Goal: Check status: Check status

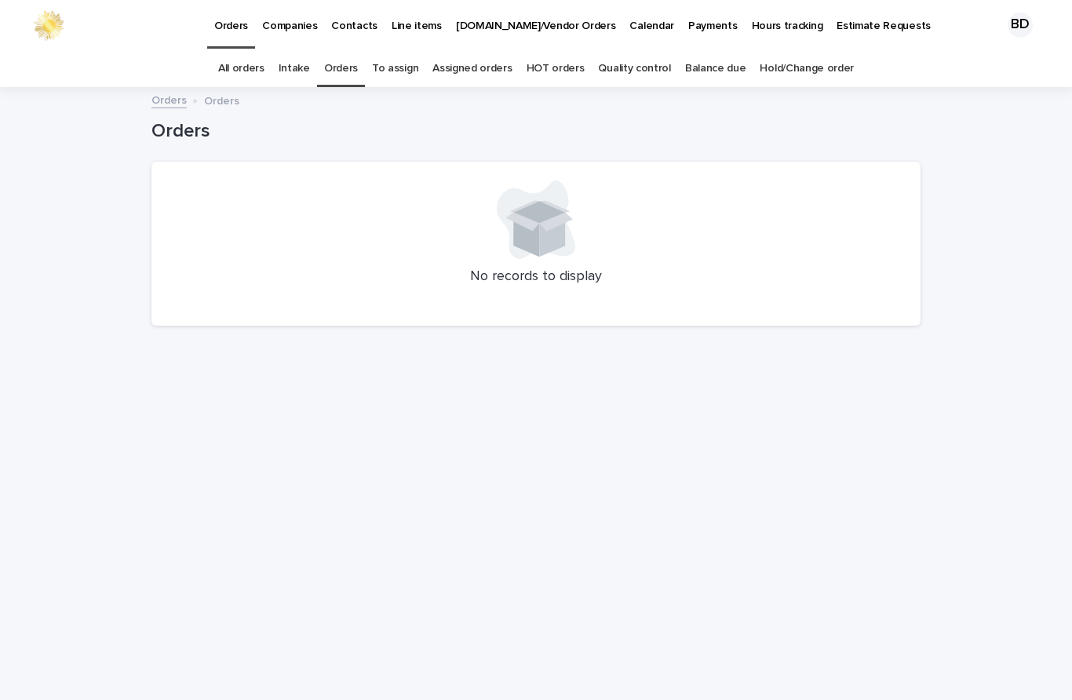
scroll to position [50, 0]
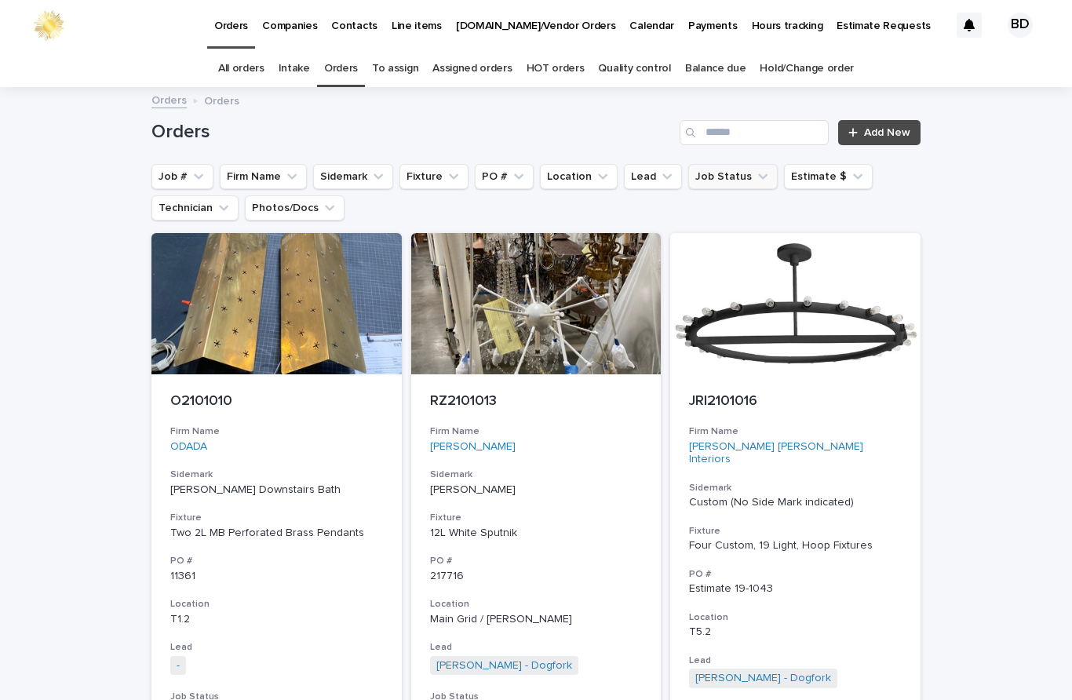
click at [722, 164] on button "Job Status" at bounding box center [732, 176] width 89 height 25
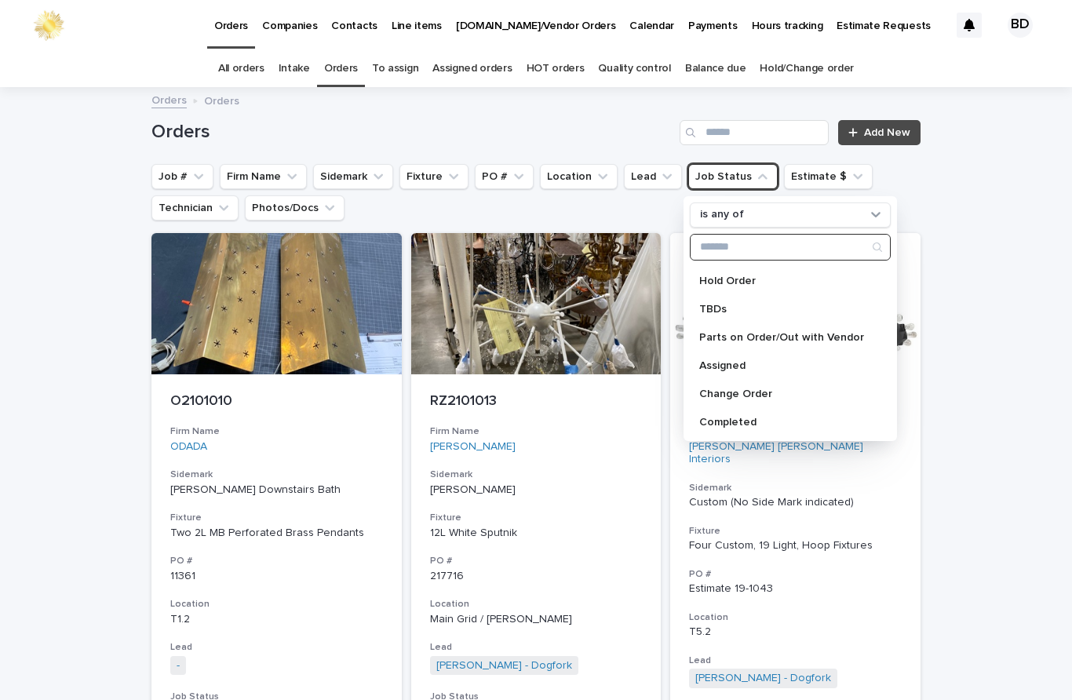
scroll to position [223, 0]
click at [731, 360] on p "Assigned" at bounding box center [782, 365] width 166 height 11
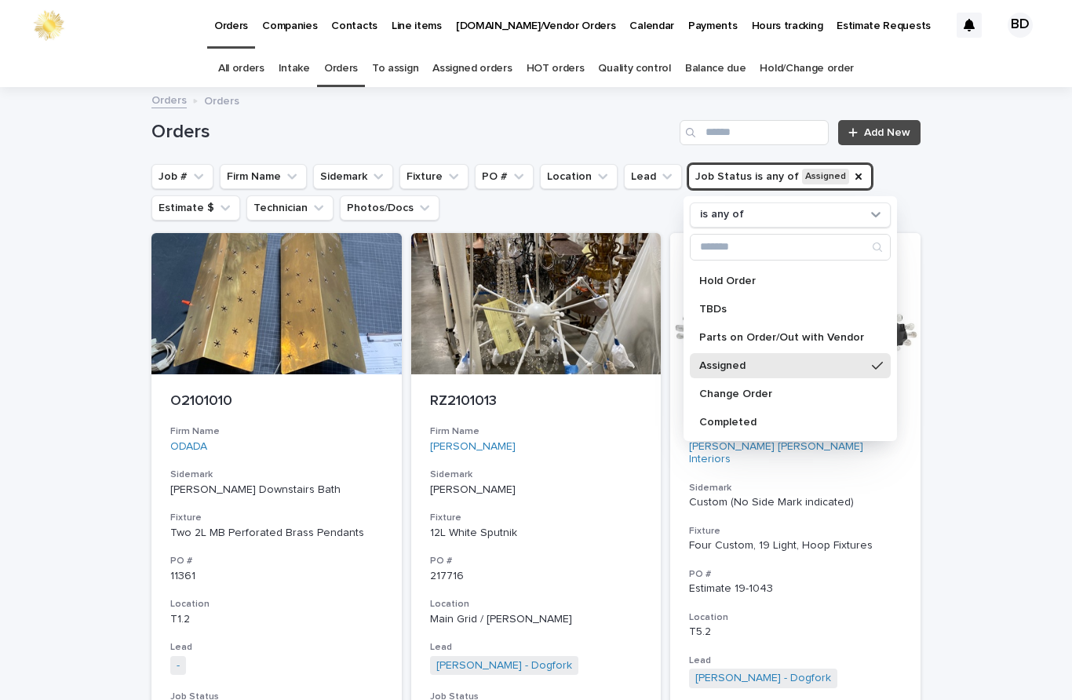
click at [731, 360] on p "Assigned" at bounding box center [782, 365] width 166 height 11
click at [750, 360] on p "Assigned" at bounding box center [782, 365] width 166 height 11
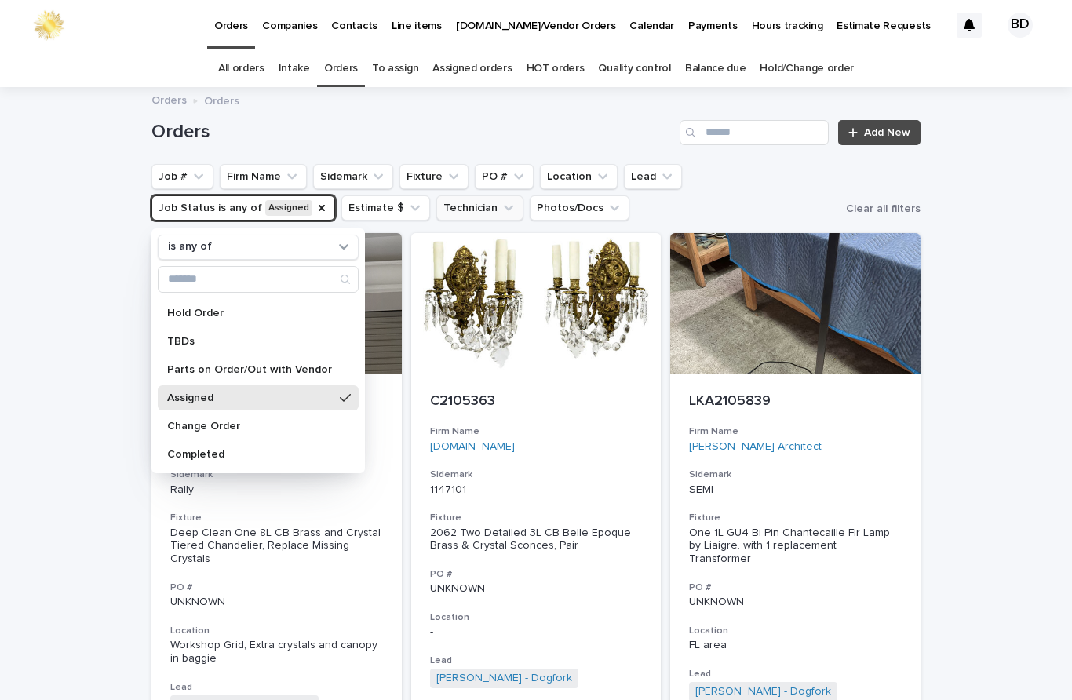
click at [473, 195] on button "Technician" at bounding box center [479, 207] width 87 height 25
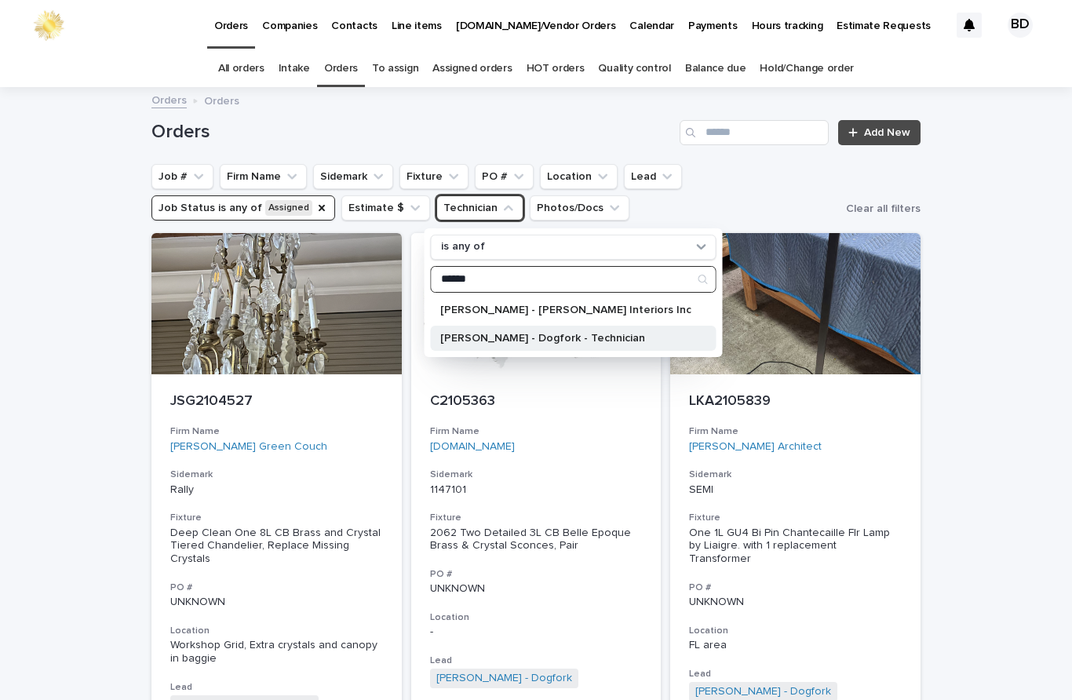
type input "******"
click at [602, 333] on p "[PERSON_NAME] - Dogfork - Technician" at bounding box center [565, 338] width 251 height 11
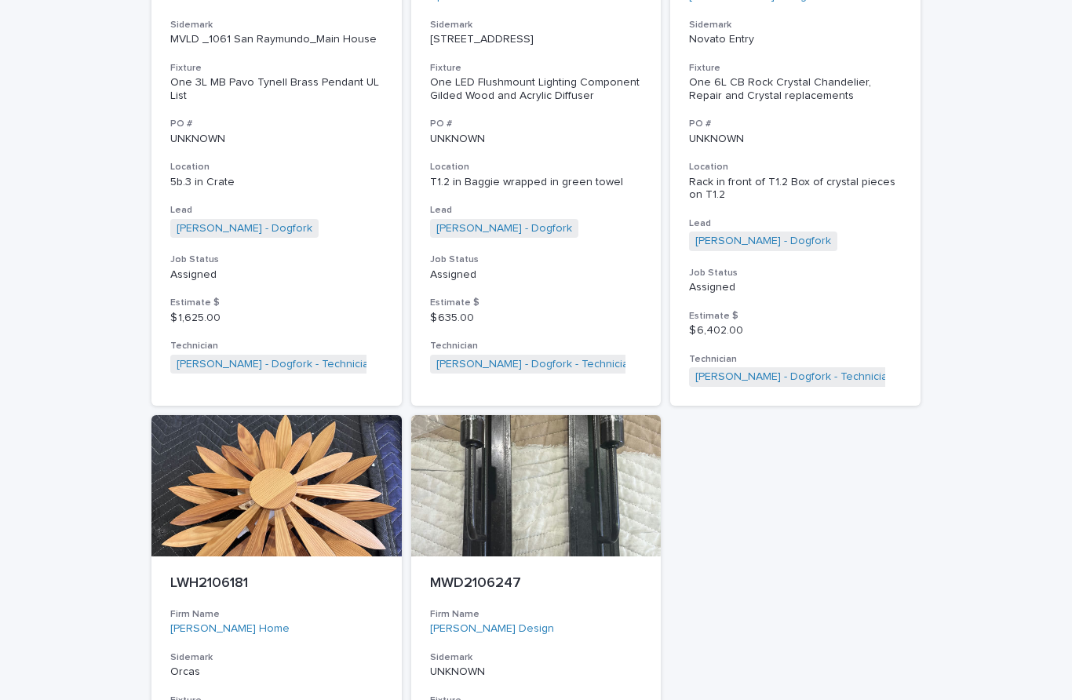
scroll to position [1124, 0]
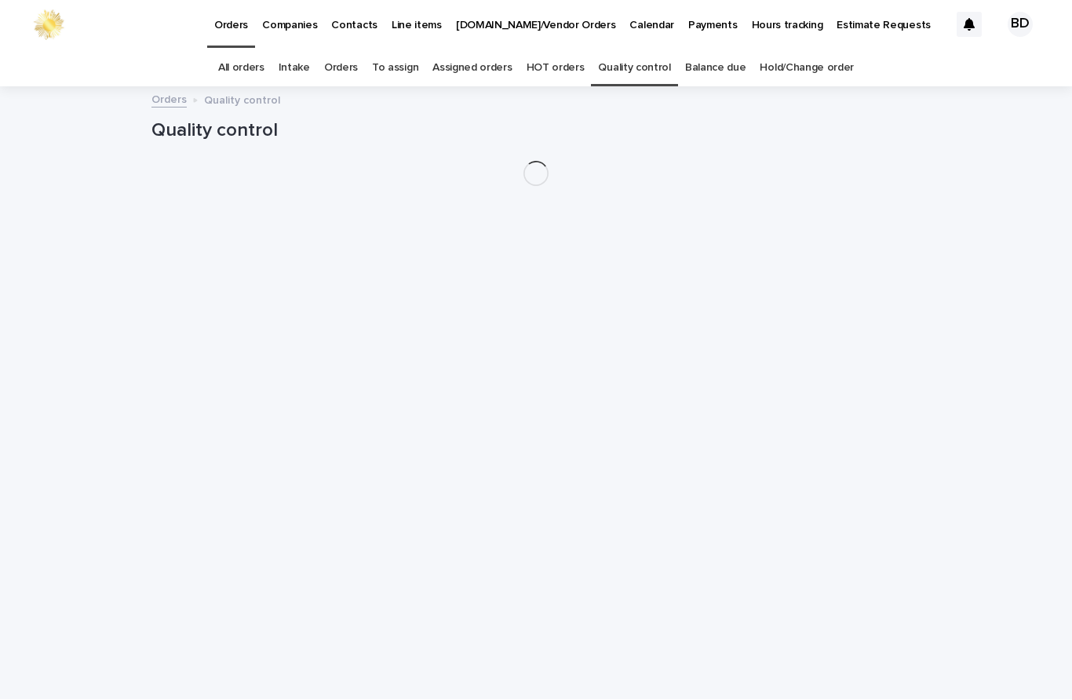
scroll to position [50, 0]
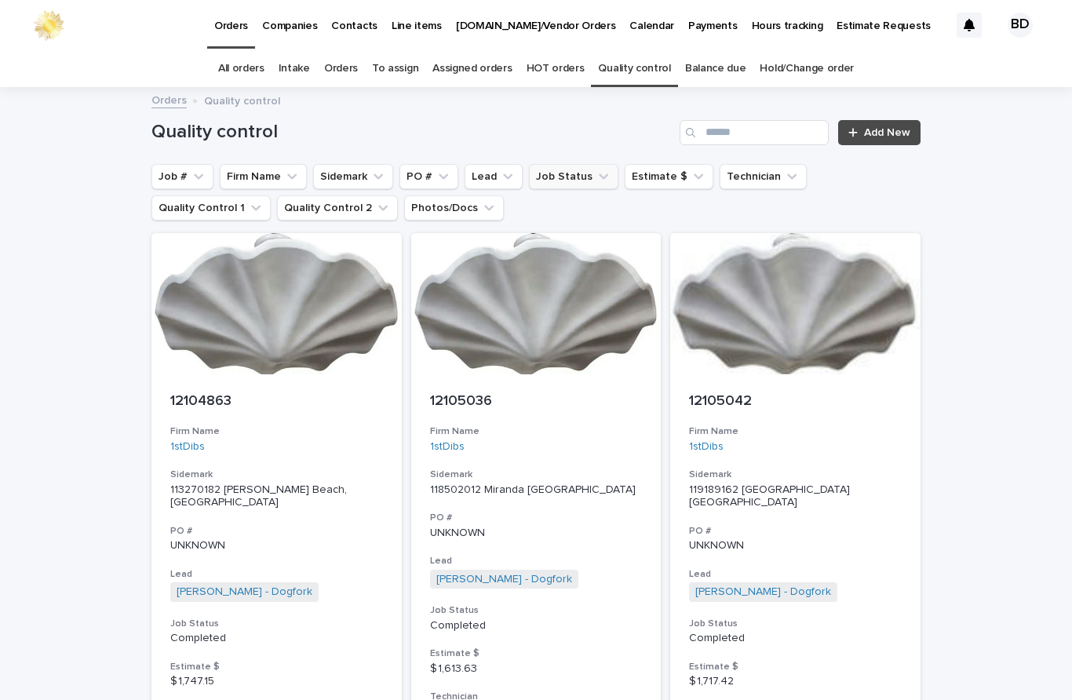
click at [574, 164] on button "Job Status" at bounding box center [573, 176] width 89 height 25
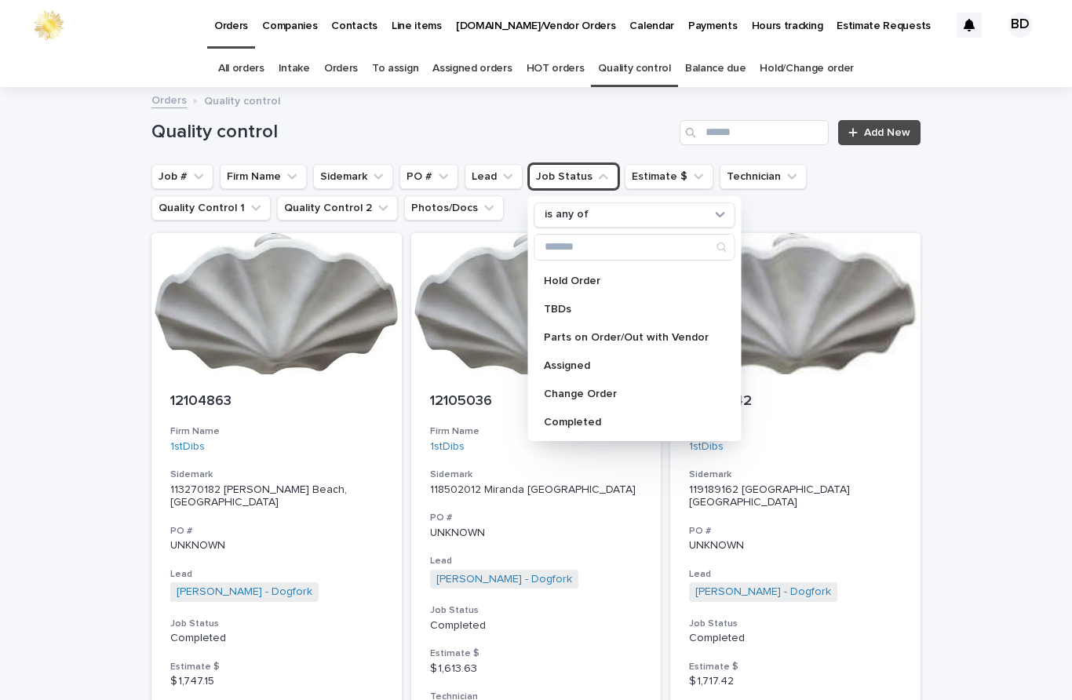
scroll to position [223, 0]
click at [586, 360] on p "Assigned" at bounding box center [627, 365] width 166 height 11
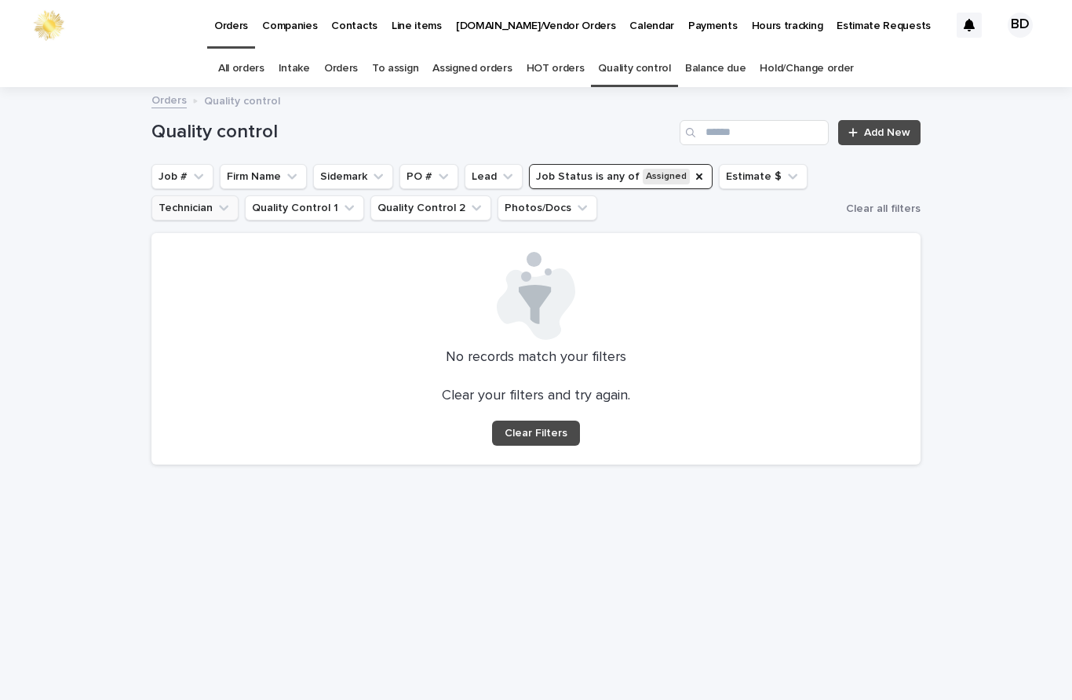
click at [153, 195] on button "Technician" at bounding box center [194, 207] width 87 height 25
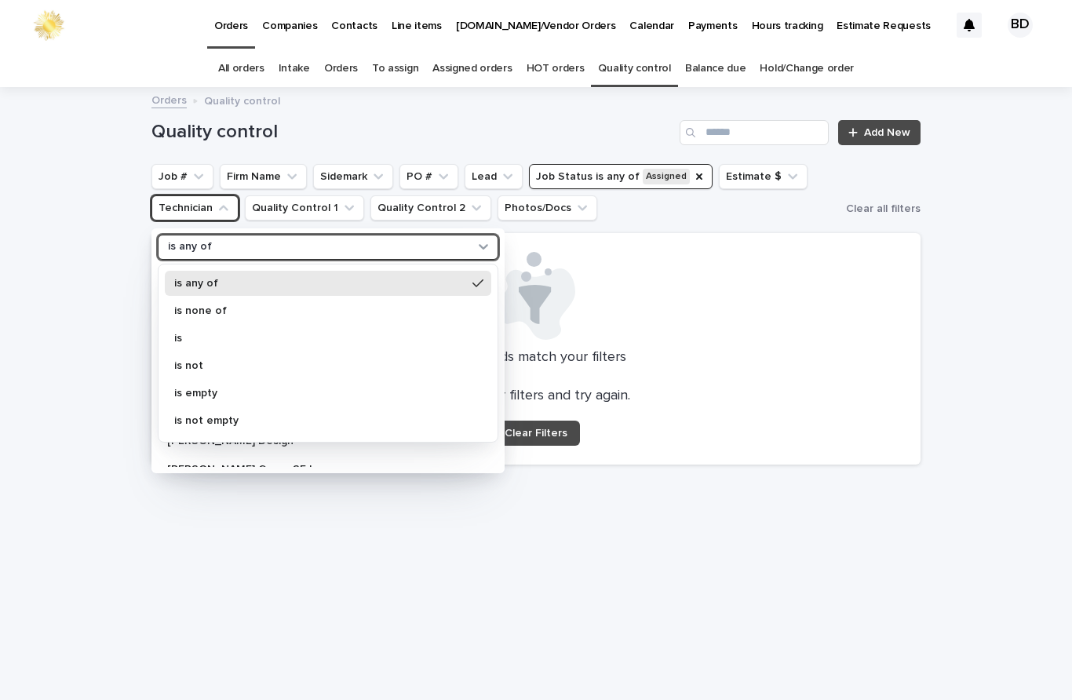
scroll to position [576, 0]
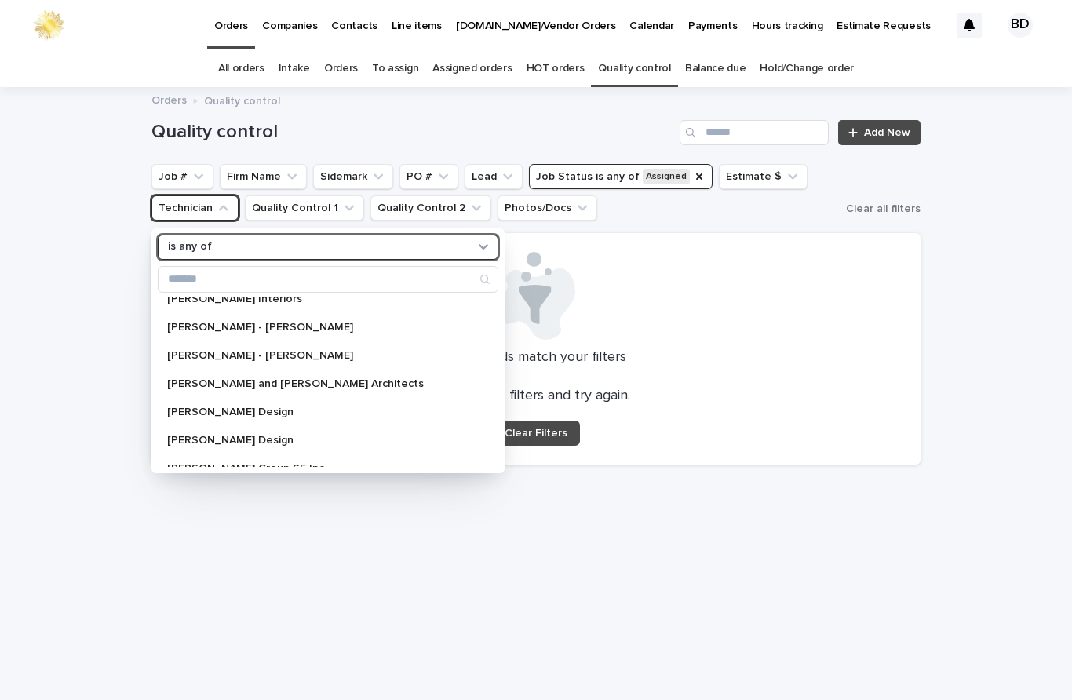
click at [191, 195] on button "Technician" at bounding box center [194, 207] width 87 height 25
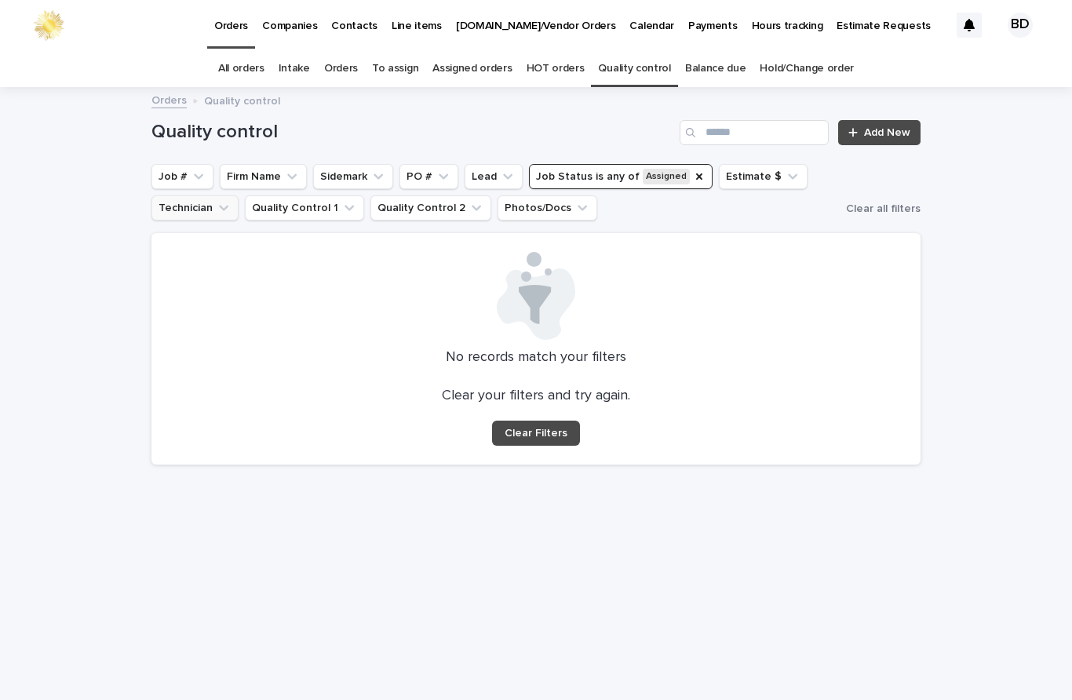
click at [184, 195] on button "Technician" at bounding box center [194, 207] width 87 height 25
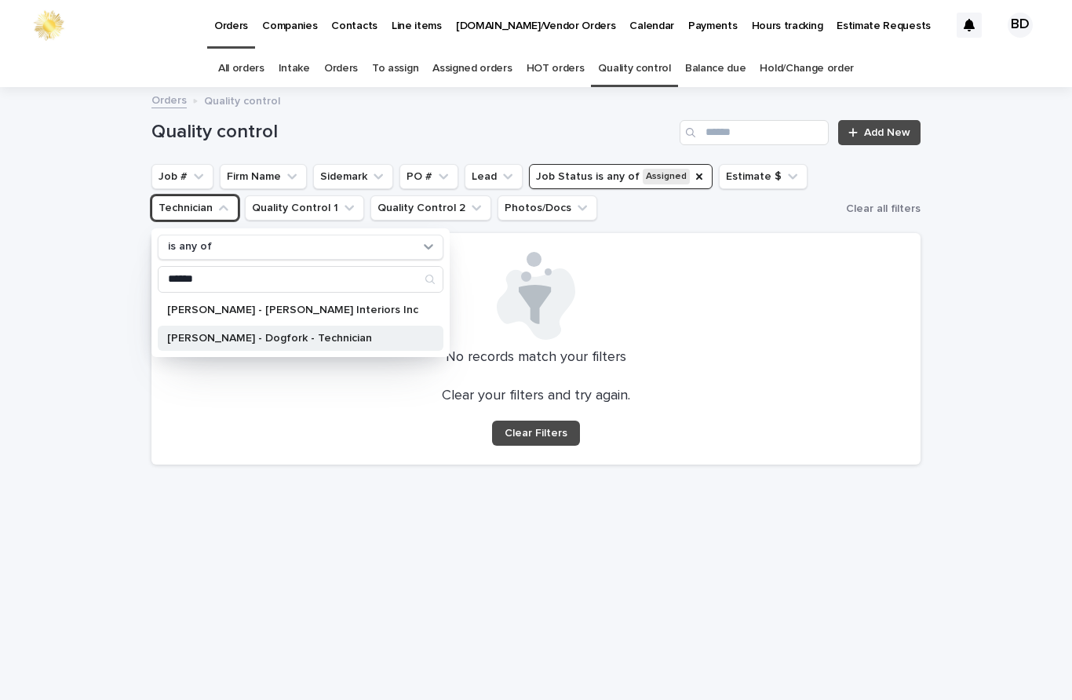
type input "******"
click at [193, 333] on p "[PERSON_NAME] - Dogfork - Technician" at bounding box center [292, 338] width 251 height 11
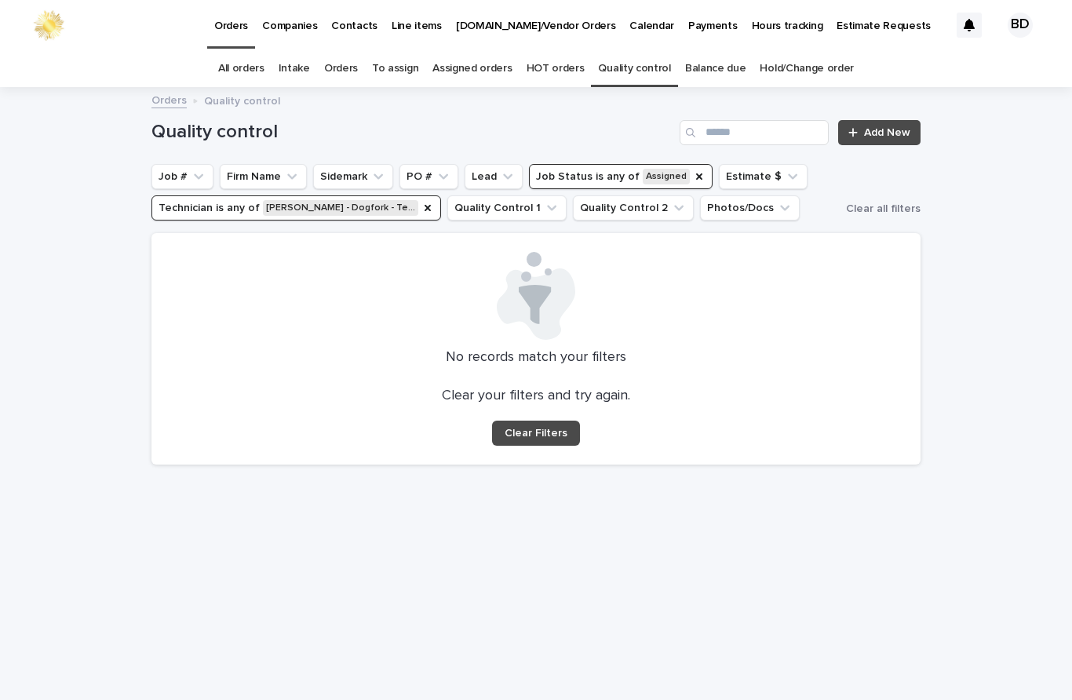
click at [1023, 352] on div "Loading... Saving… Loading... Saving… Quality control Add New Job # Firm Name S…" at bounding box center [536, 394] width 1072 height 611
click at [192, 164] on button "Job #" at bounding box center [182, 176] width 62 height 25
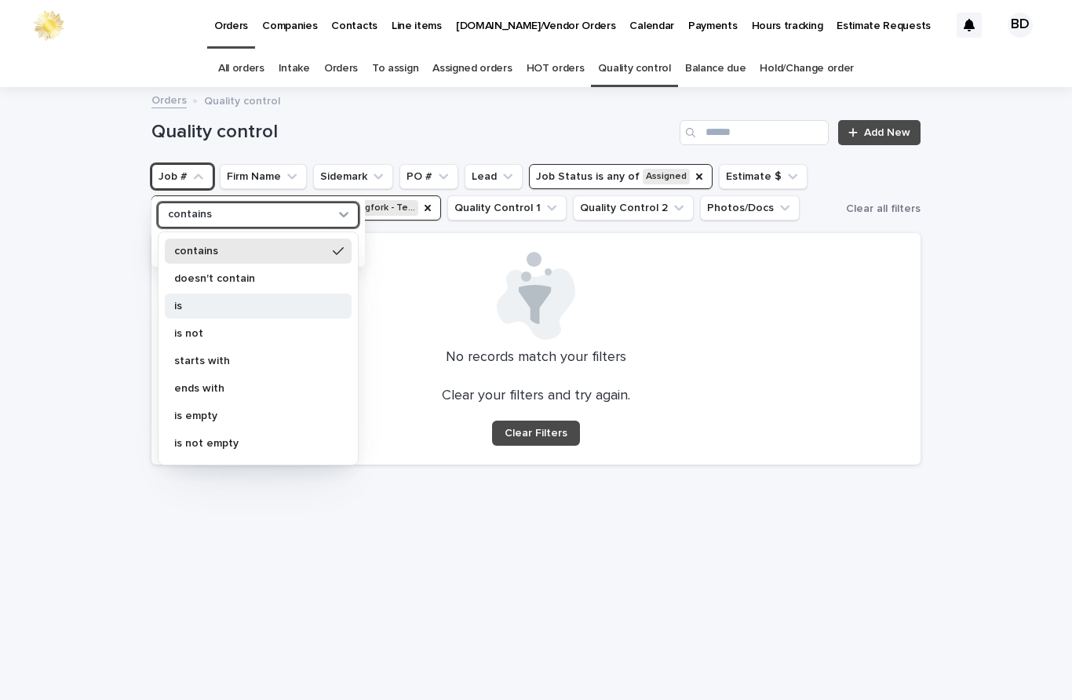
click at [177, 301] on p "is" at bounding box center [250, 306] width 152 height 11
click at [180, 232] on div "contains doesn't contain is is not starts with ends with is empty is not empty" at bounding box center [258, 349] width 201 height 234
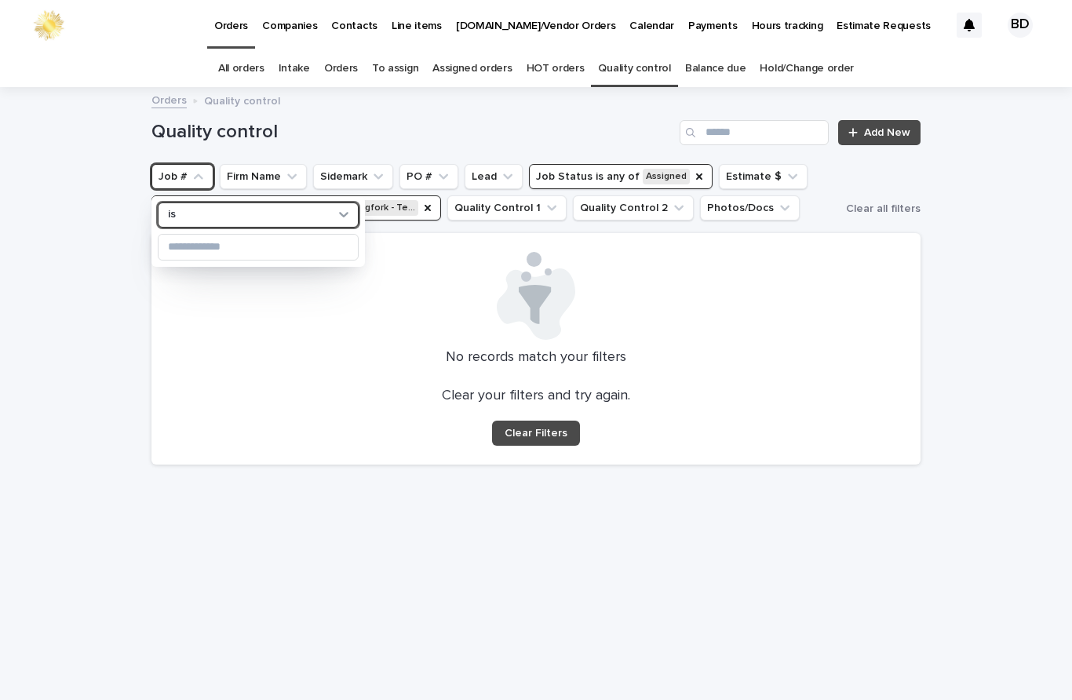
click at [214, 196] on div "option is, selected. 0 results available. Select is focused , press Down to ope…" at bounding box center [258, 231] width 214 height 71
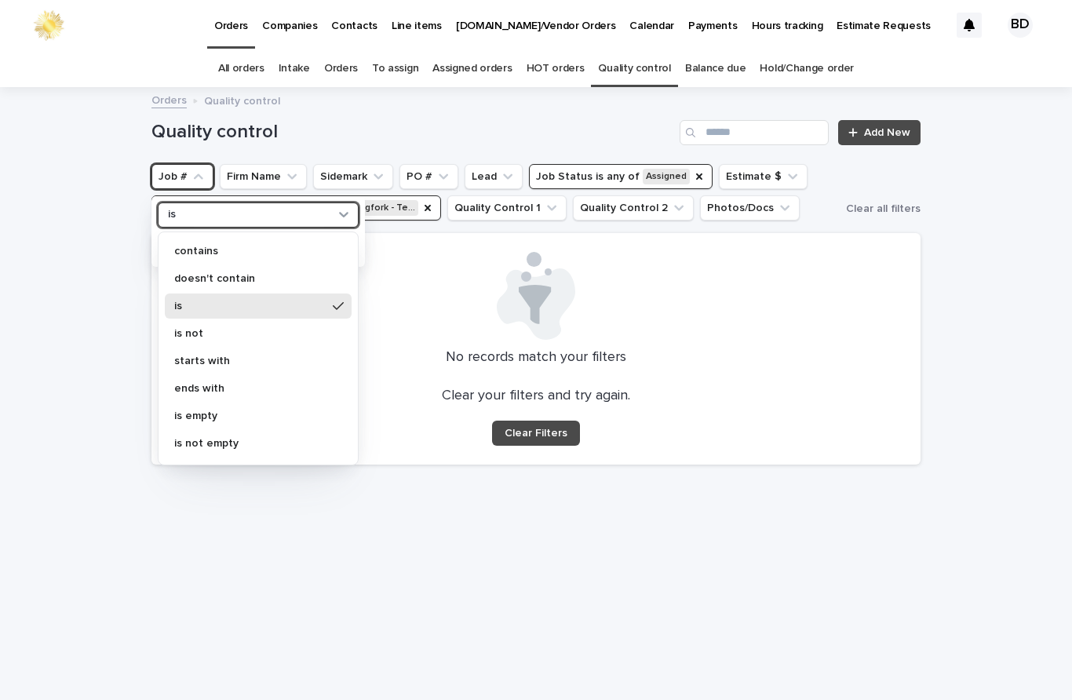
click at [197, 169] on icon "Job #" at bounding box center [199, 177] width 16 height 16
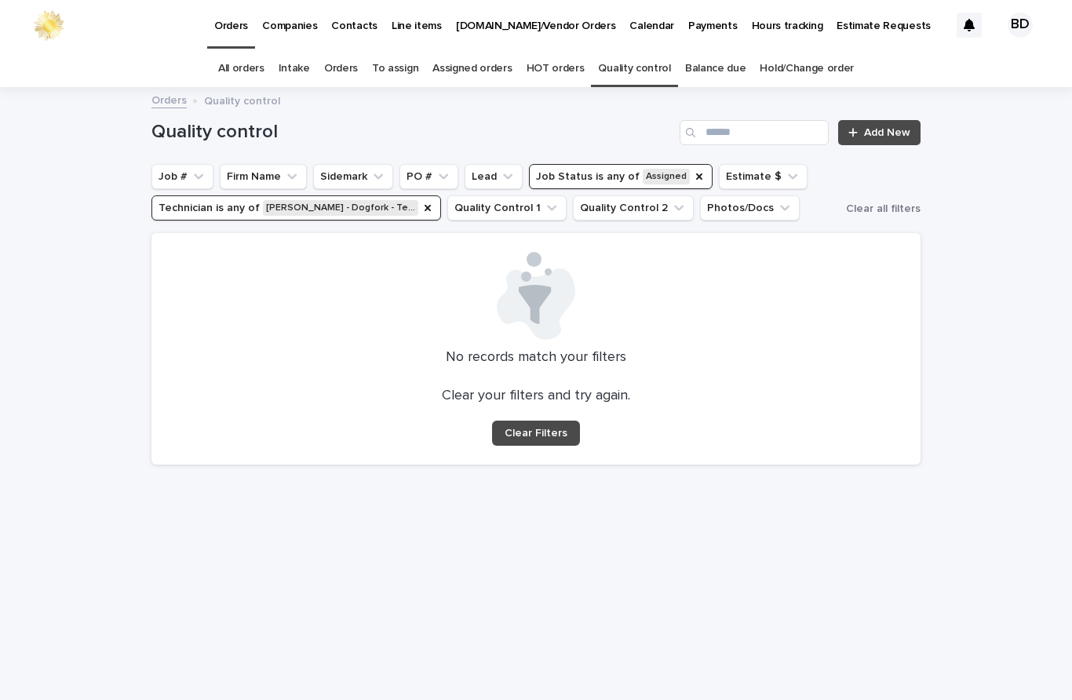
click at [1002, 412] on div "Loading... Saving… Loading... Saving… Quality control Add New Job # Firm Name S…" at bounding box center [536, 394] width 1072 height 611
click at [189, 195] on button "Technician is any of [PERSON_NAME] - Dogfork - Te…" at bounding box center [296, 207] width 290 height 25
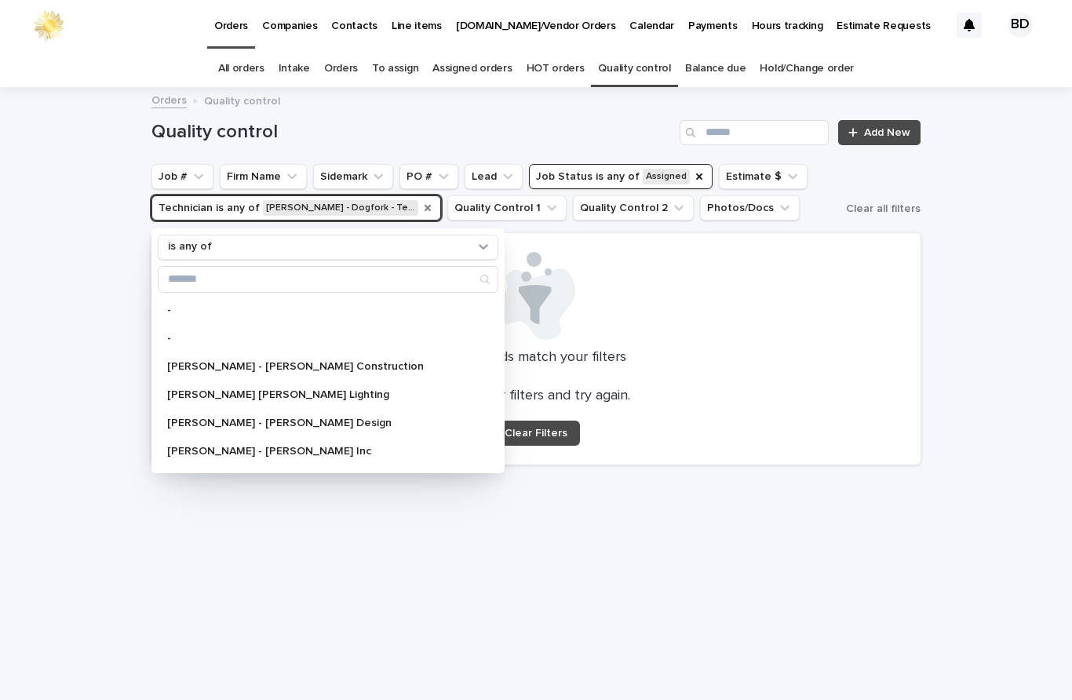
click at [422, 202] on icon "Technician" at bounding box center [428, 208] width 13 height 13
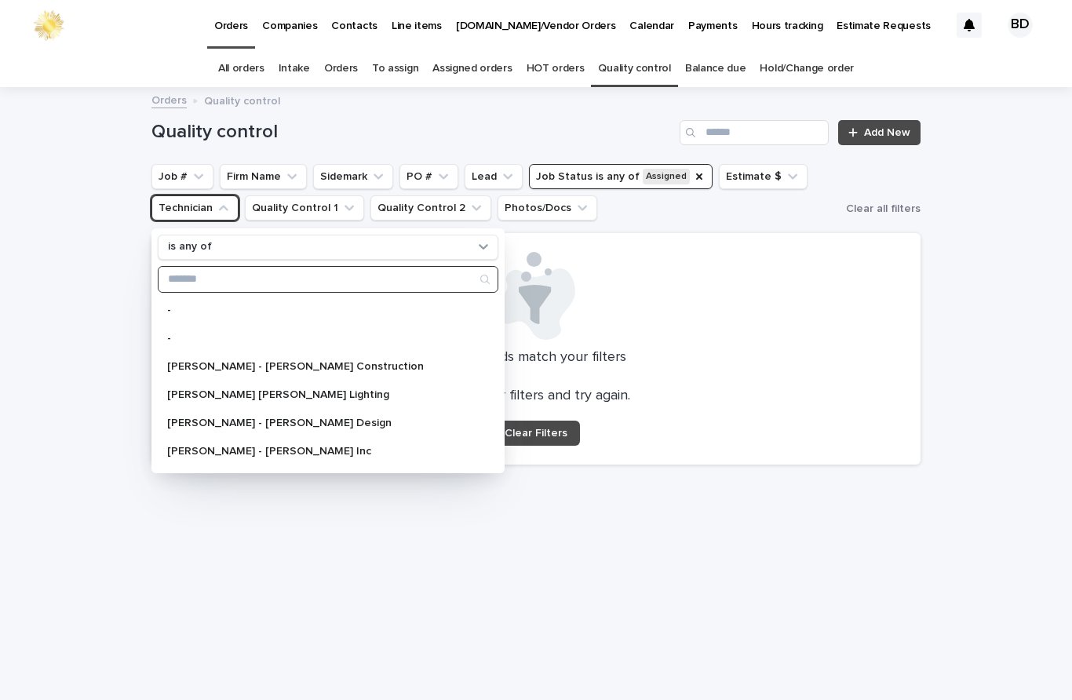
click at [198, 267] on input "Search" at bounding box center [328, 279] width 339 height 25
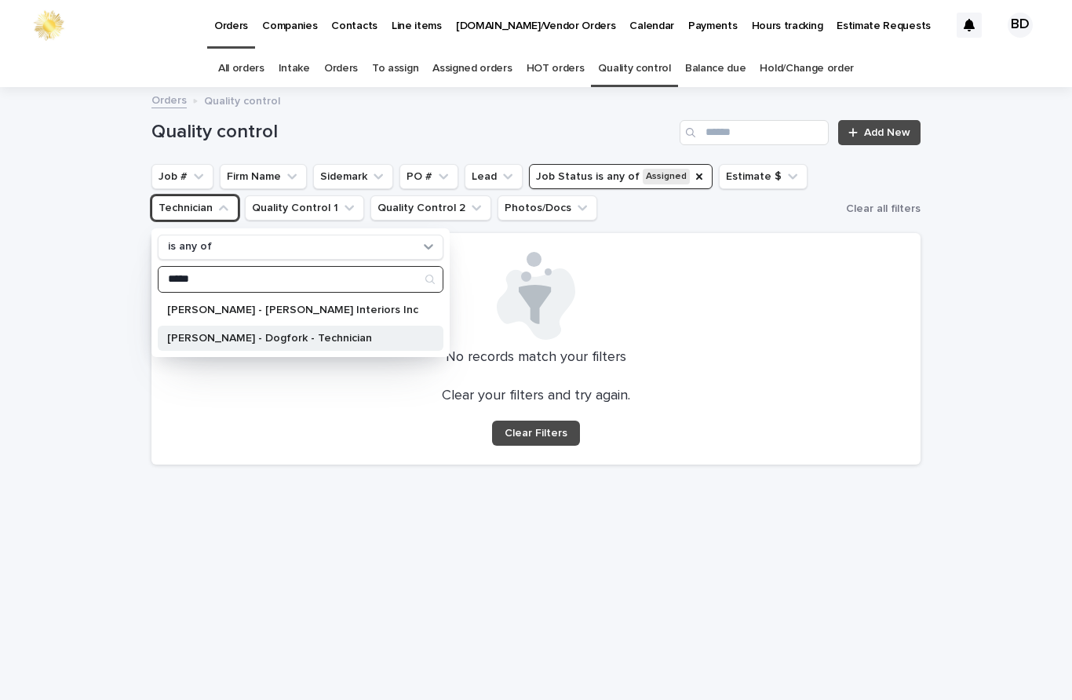
type input "*****"
click at [193, 326] on div "[PERSON_NAME] - Dogfork - Technician" at bounding box center [301, 338] width 286 height 25
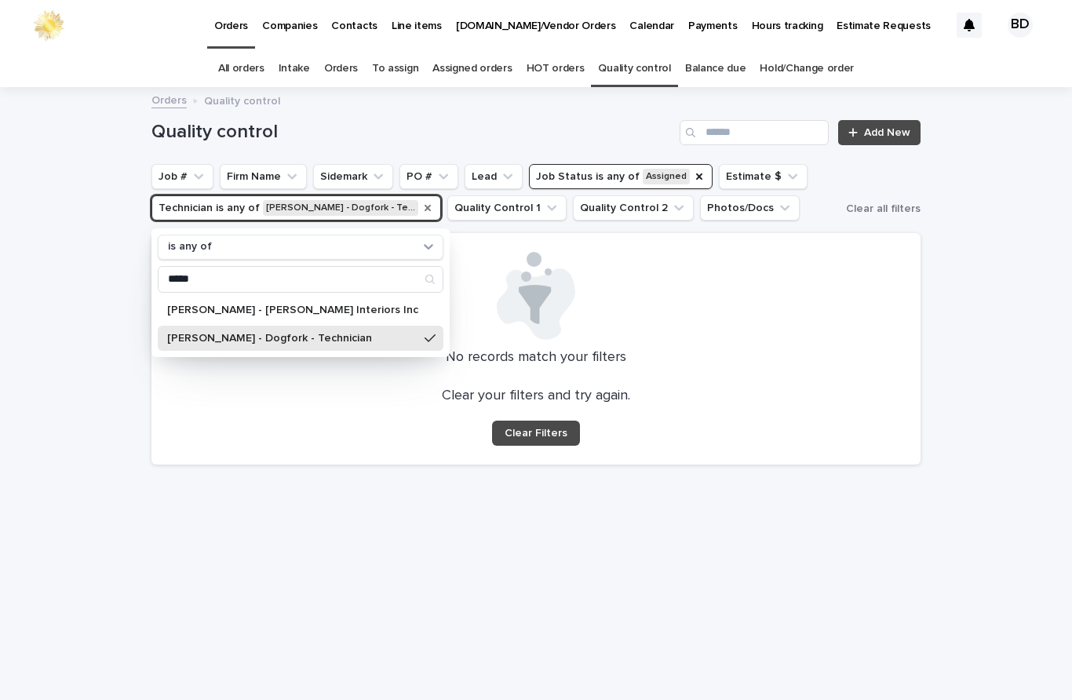
click at [1019, 307] on div "Loading... Saving… Loading... Saving… Quality control Add New Job # Firm Name S…" at bounding box center [536, 394] width 1072 height 611
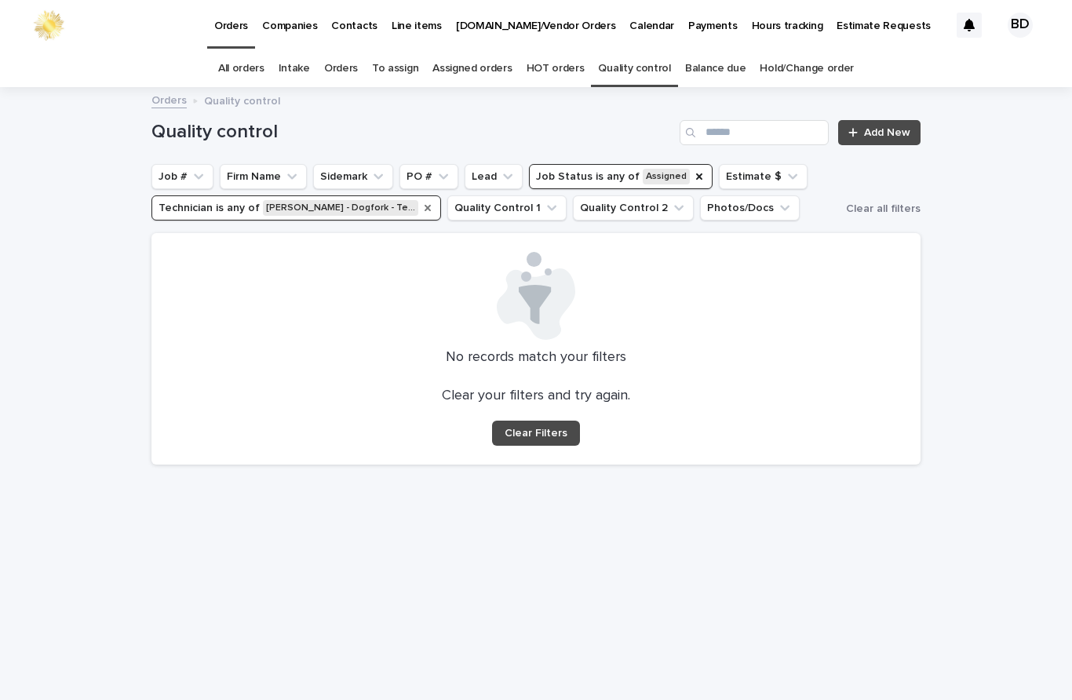
click at [351, 50] on link "Orders" at bounding box center [341, 68] width 34 height 37
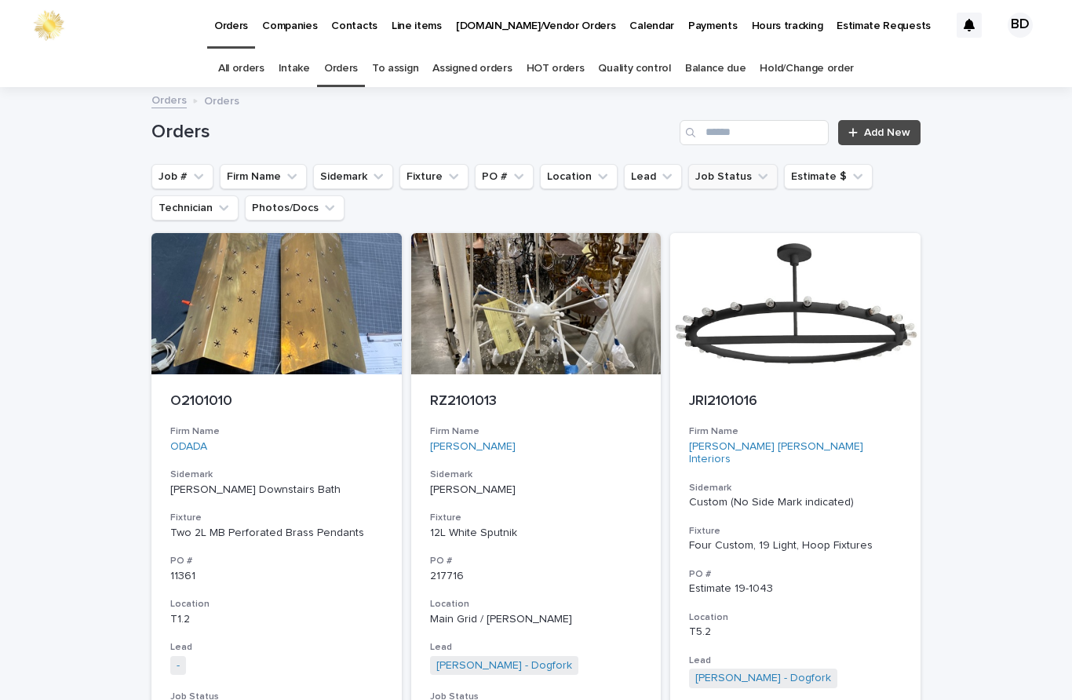
click at [728, 164] on button "Job Status" at bounding box center [732, 176] width 89 height 25
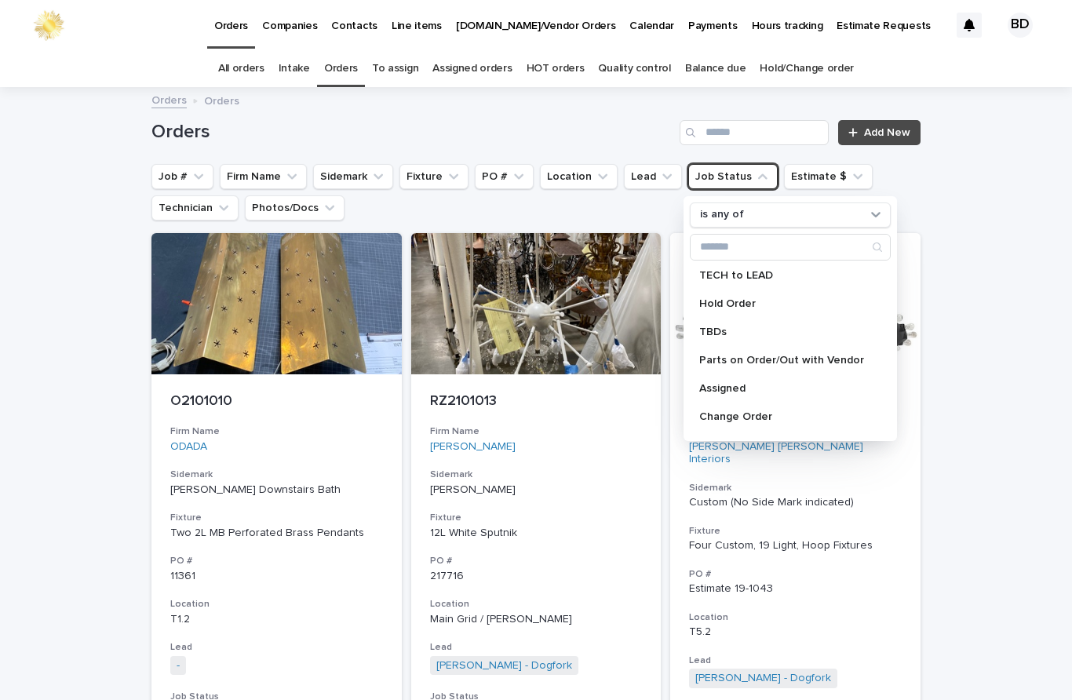
scroll to position [203, 0]
click at [723, 381] on p "Assigned" at bounding box center [782, 386] width 166 height 11
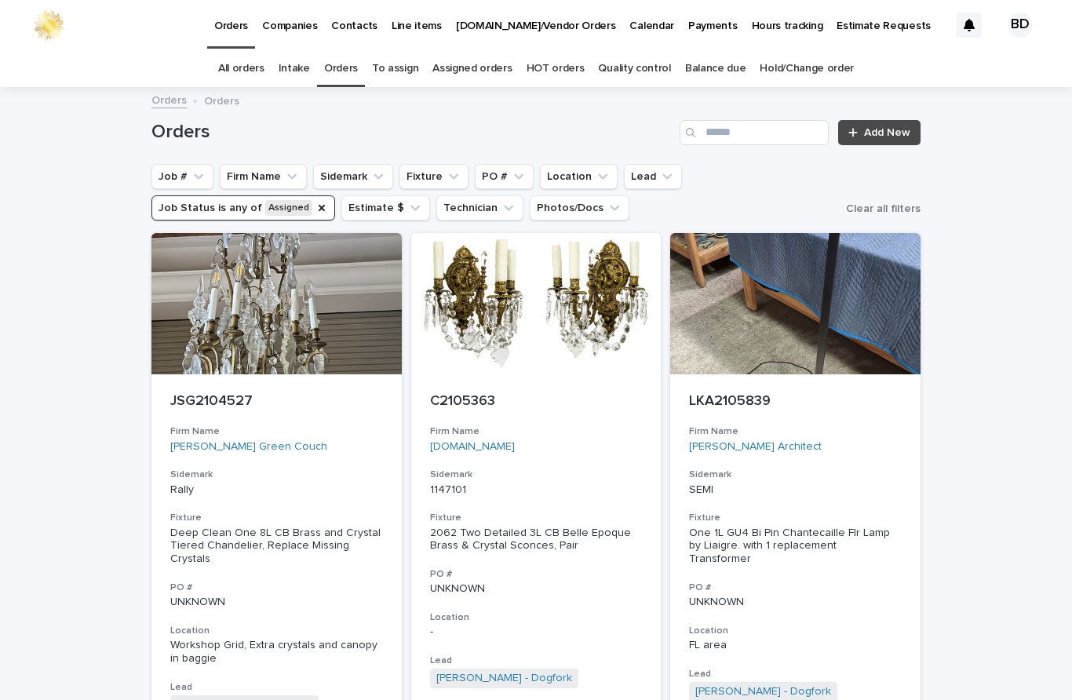
click at [659, 169] on icon "Lead" at bounding box center [667, 177] width 16 height 16
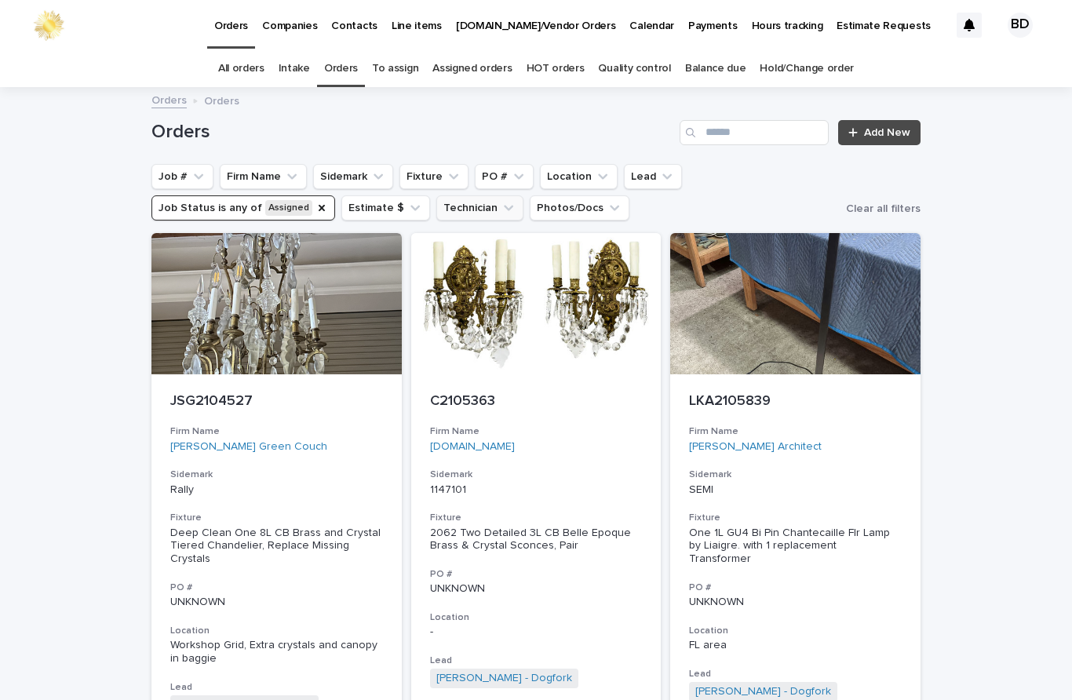
click at [484, 195] on button "Technician" at bounding box center [479, 207] width 87 height 25
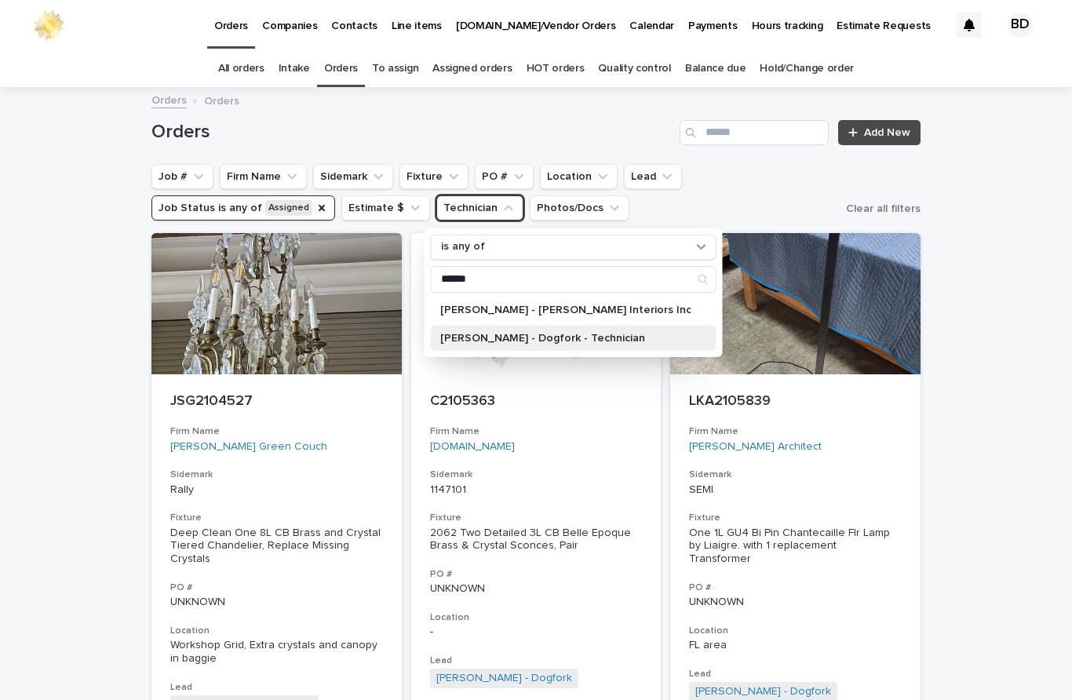
type input "******"
click at [615, 333] on p "[PERSON_NAME] - Dogfork - Technician" at bounding box center [565, 338] width 251 height 11
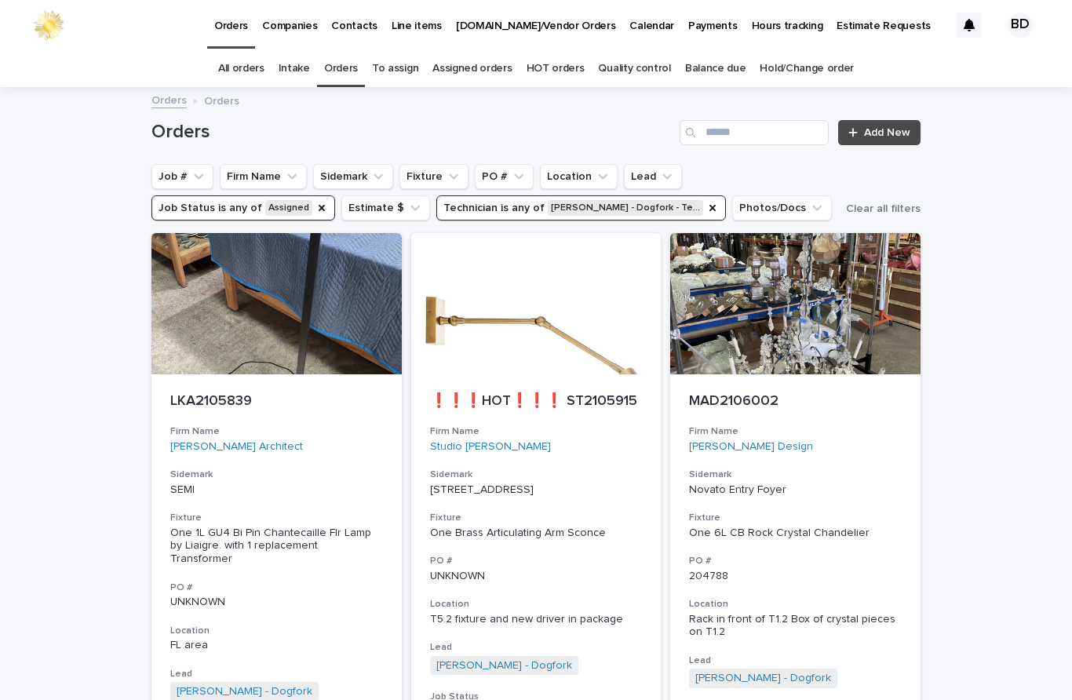
click at [316, 200] on div "Job Status" at bounding box center [322, 208] width 13 height 16
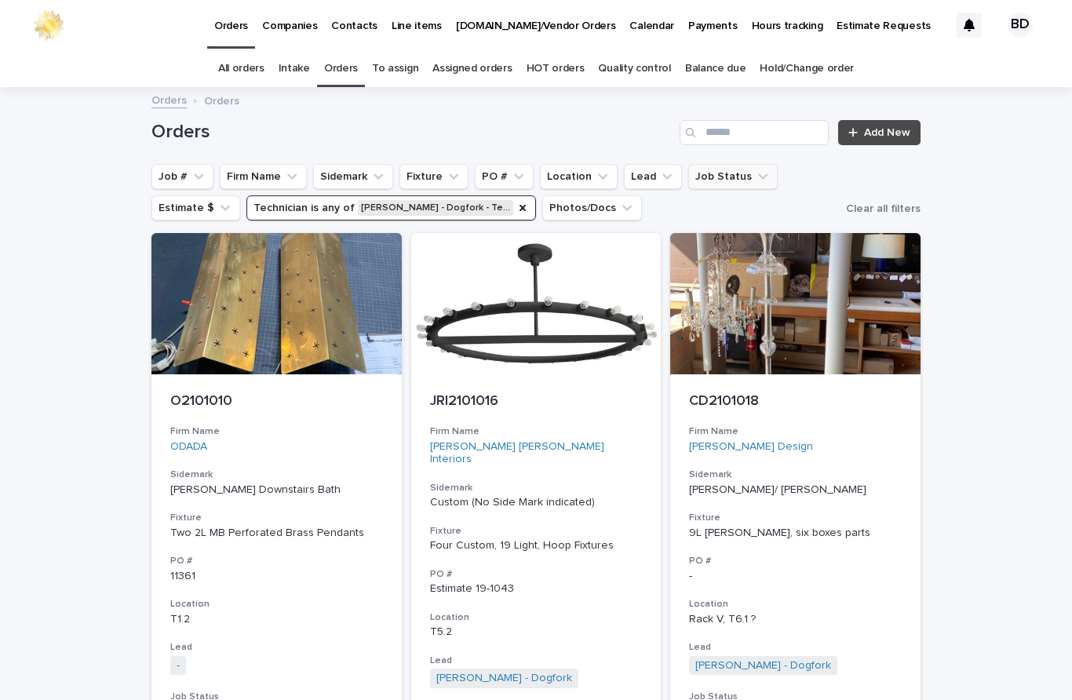
click at [739, 164] on button "Job Status" at bounding box center [732, 176] width 89 height 25
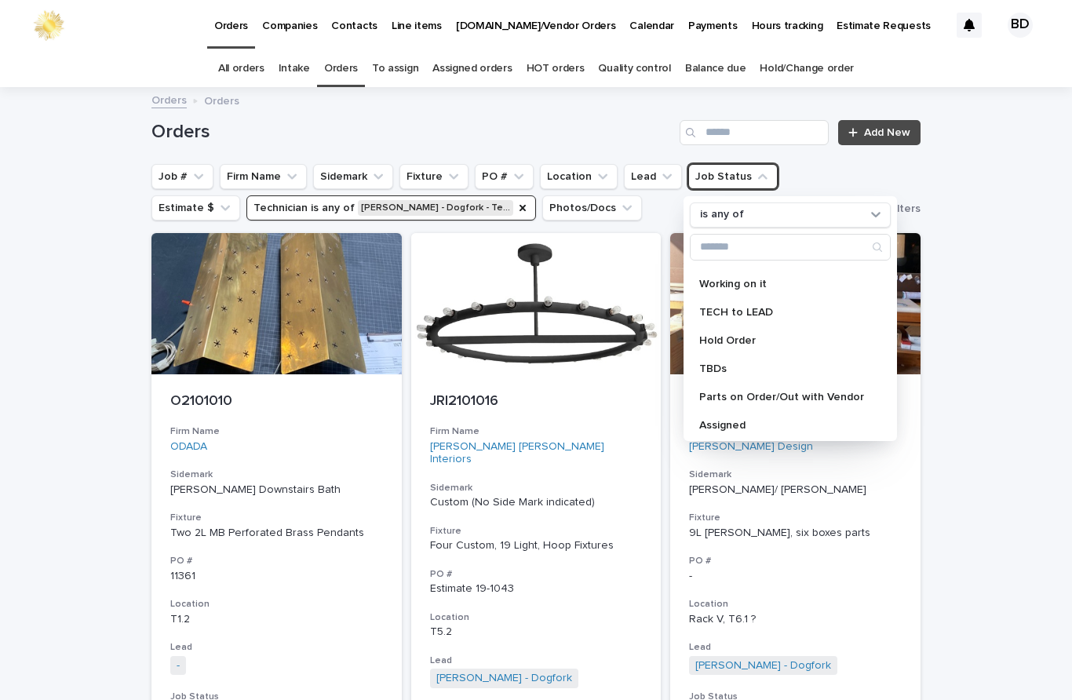
scroll to position [162, 0]
click at [744, 421] on p "Assigned" at bounding box center [782, 426] width 166 height 11
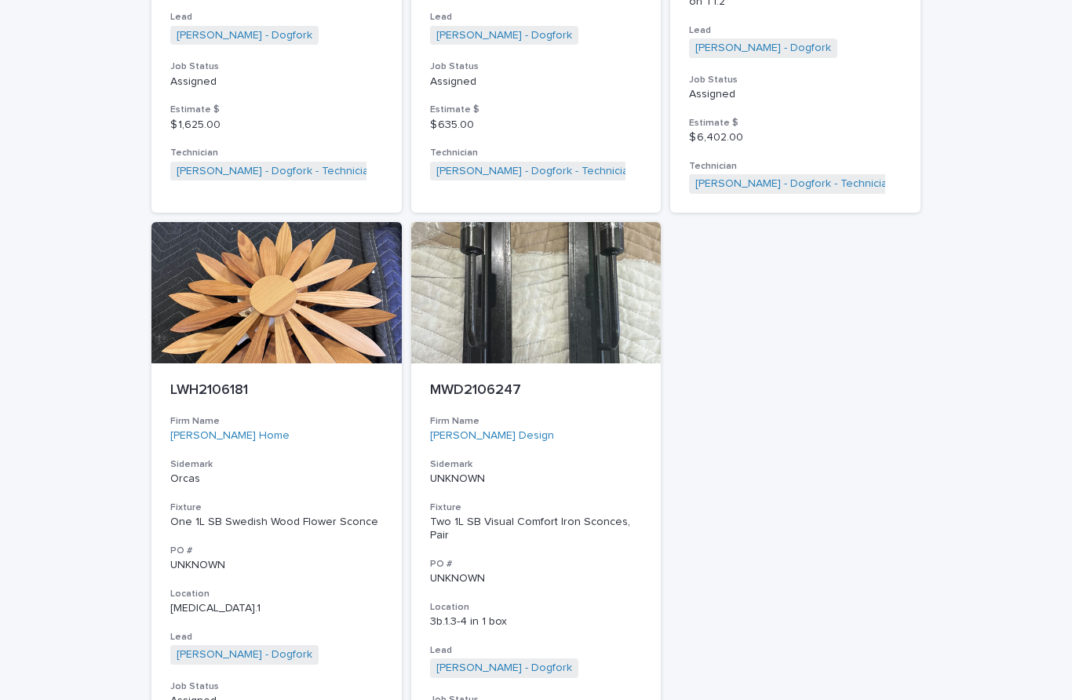
scroll to position [1374, 0]
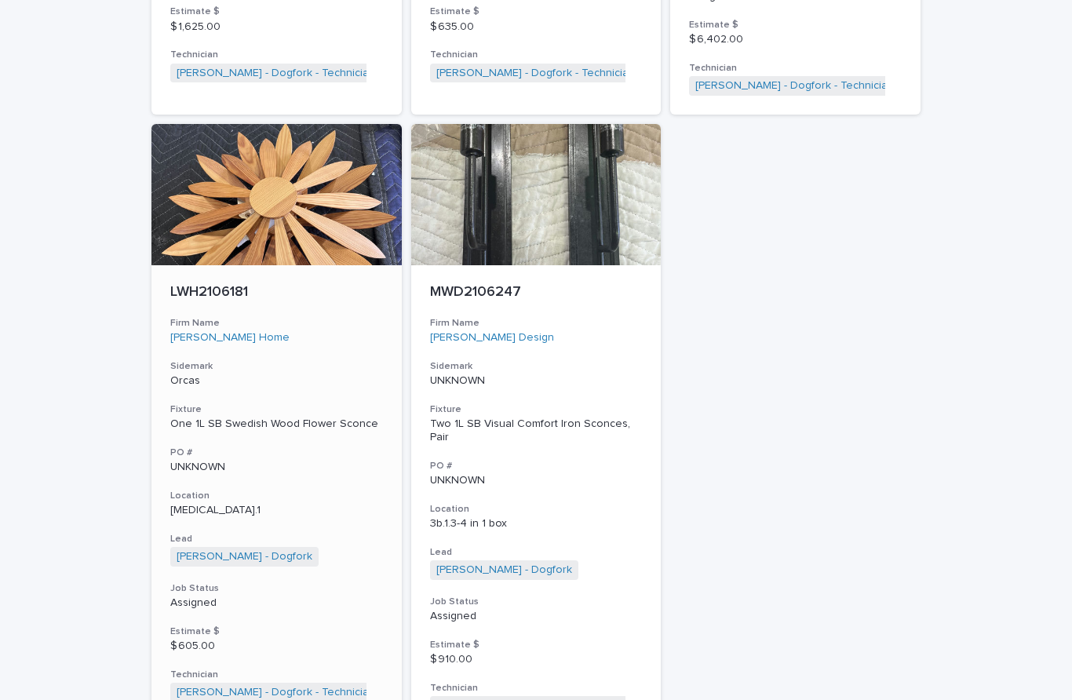
click at [195, 284] on p "LWH2106181" at bounding box center [276, 292] width 213 height 17
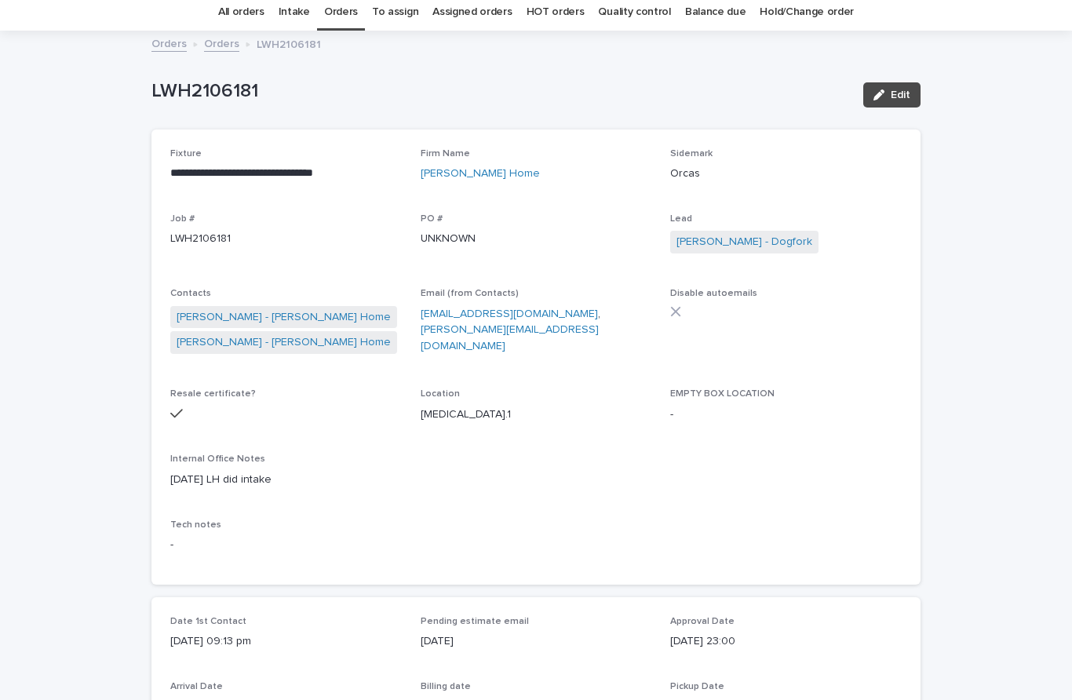
scroll to position [68, 0]
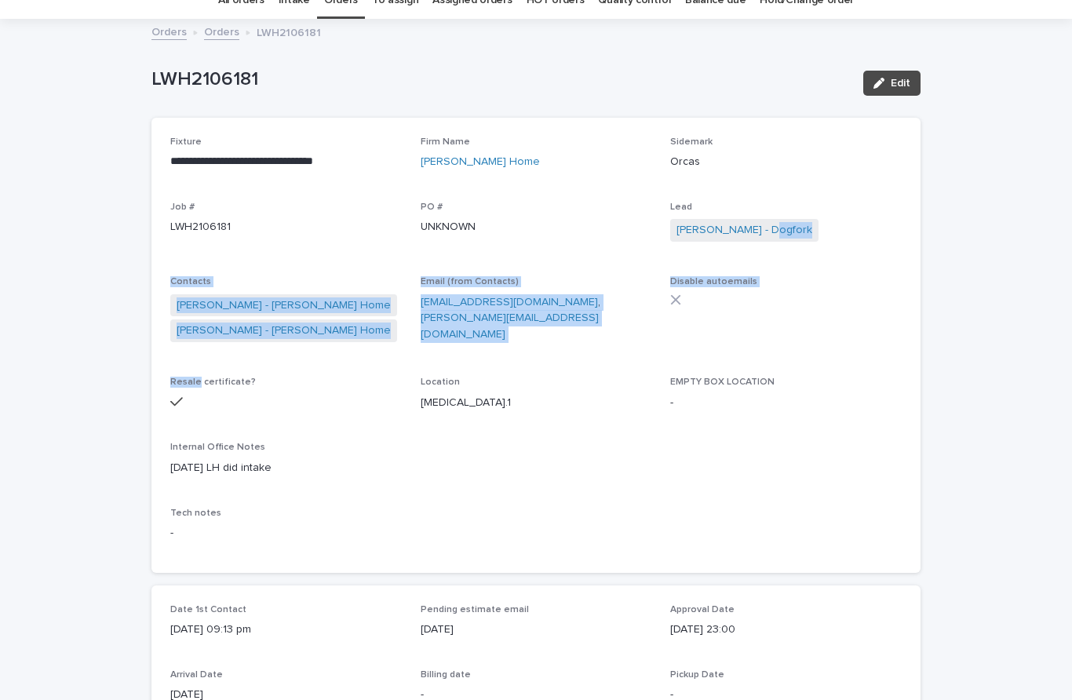
click at [920, 272] on div "**********" at bounding box center [535, 345] width 769 height 455
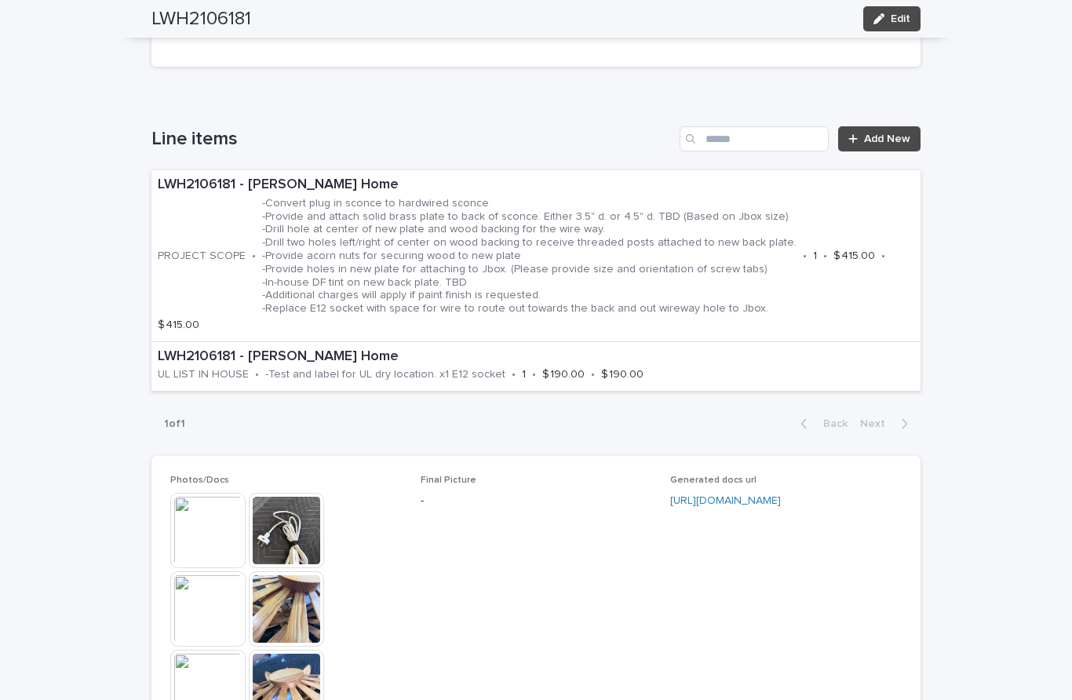
scroll to position [649, 0]
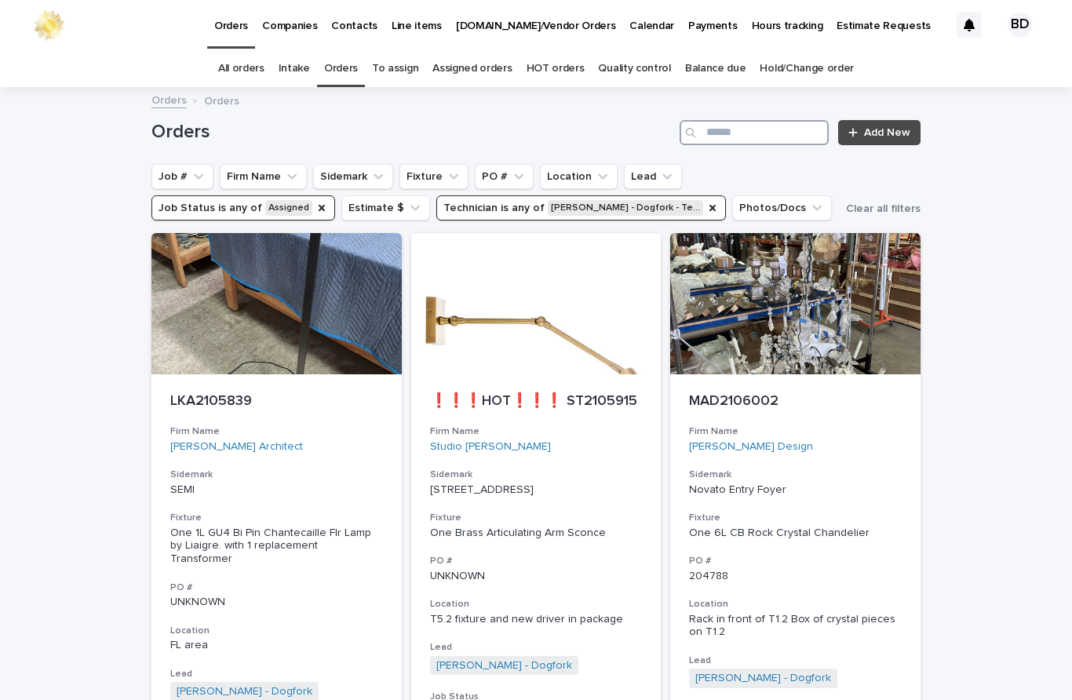
click at [757, 120] on input "Search" at bounding box center [754, 132] width 149 height 25
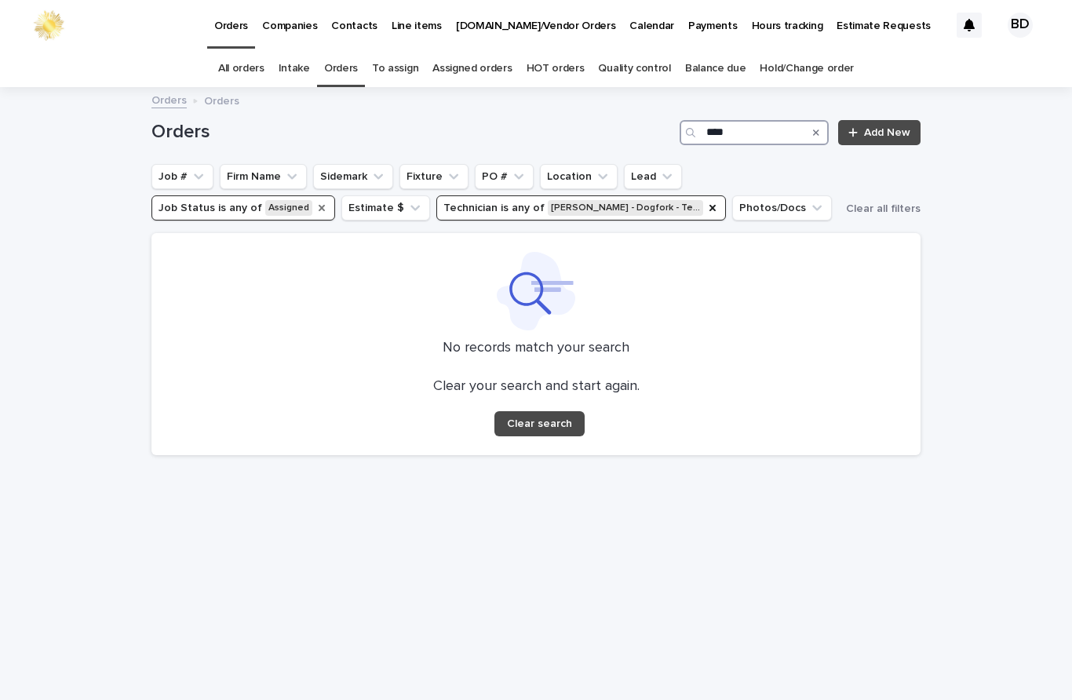
type input "****"
click at [316, 202] on icon "Job Status" at bounding box center [322, 208] width 13 height 13
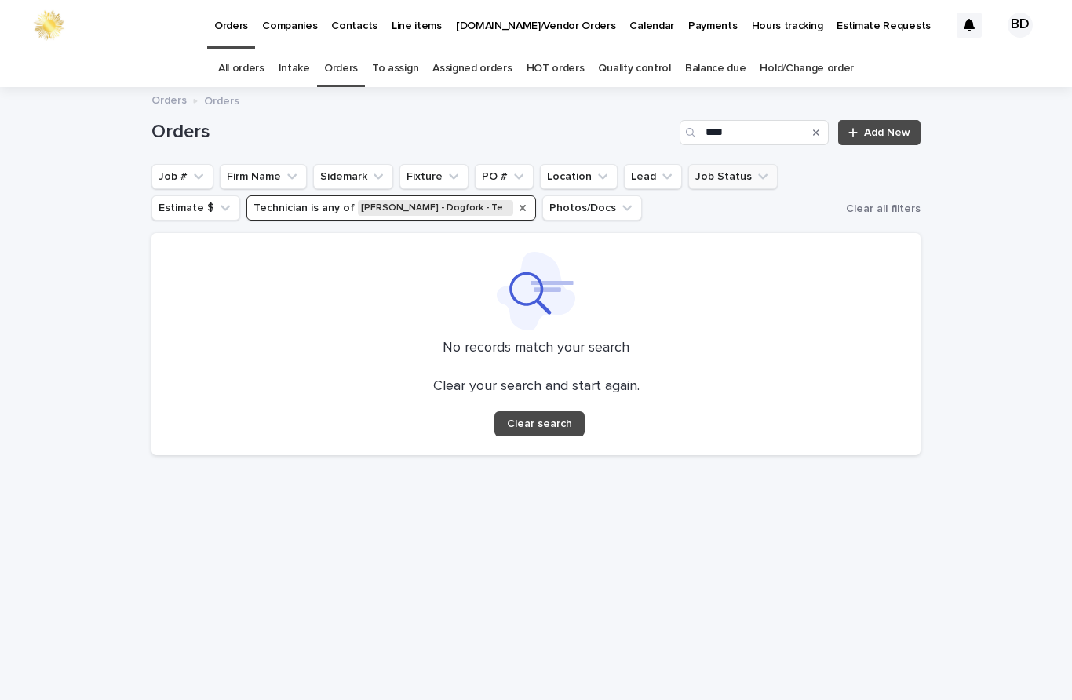
click at [516, 200] on div "Technician" at bounding box center [522, 208] width 13 height 16
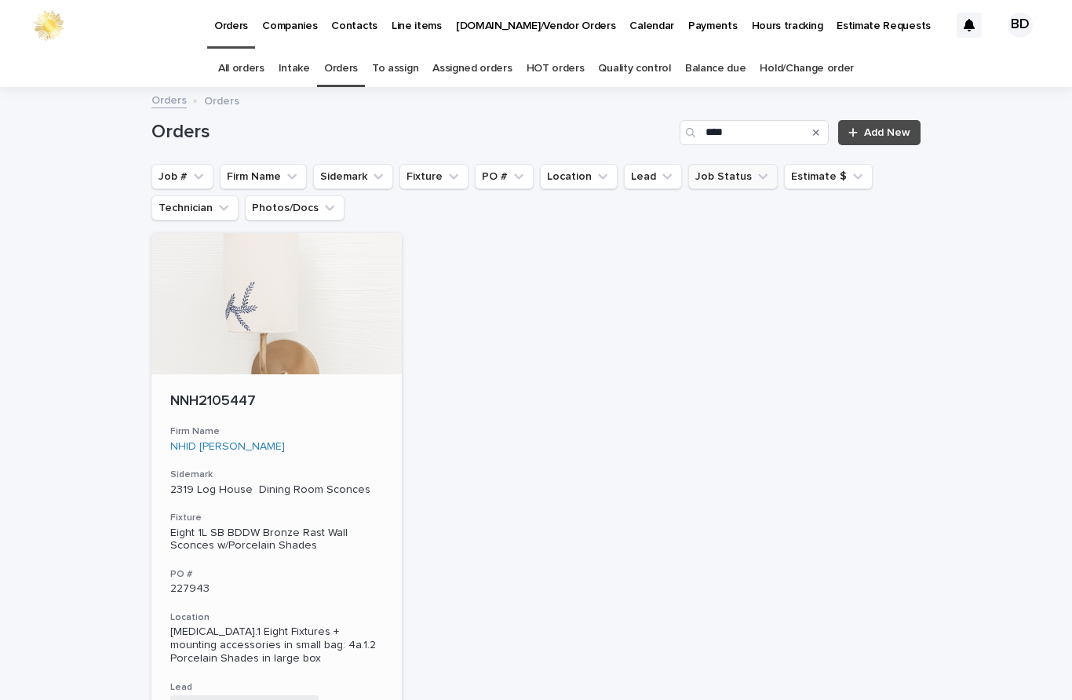
click at [223, 393] on p "NNH2105447" at bounding box center [276, 401] width 213 height 17
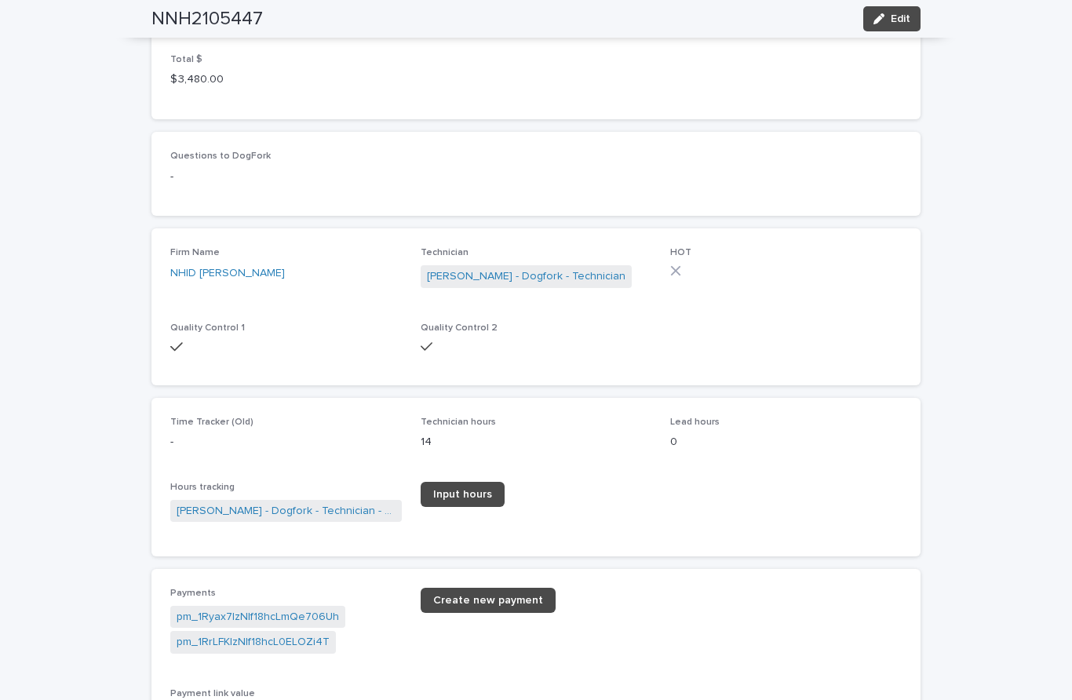
scroll to position [2057, 0]
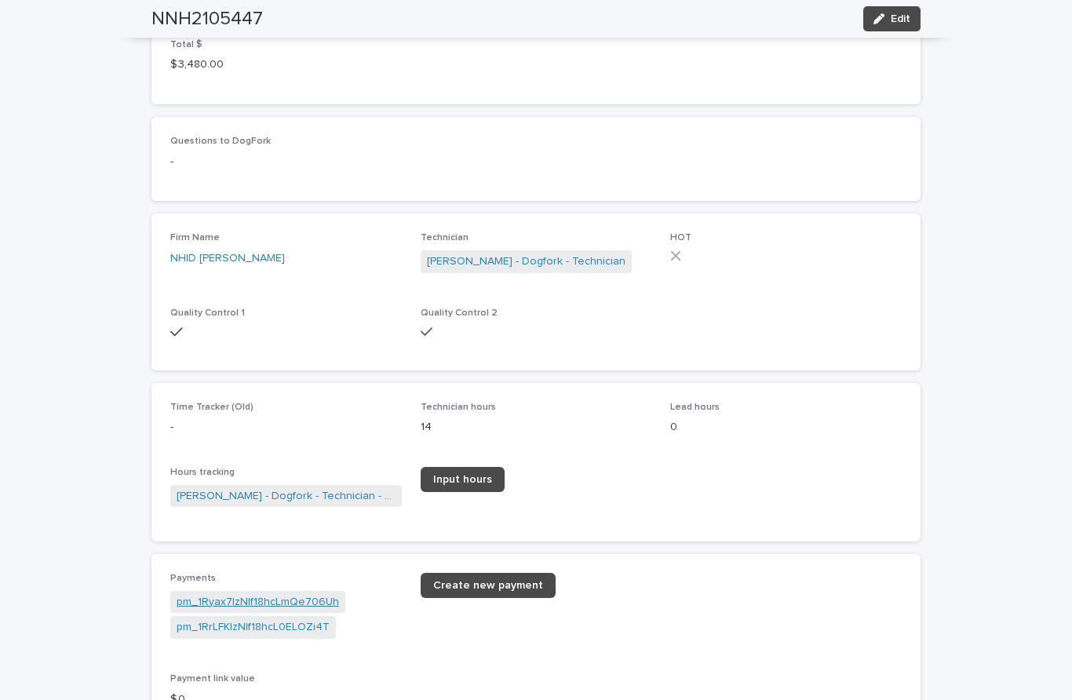
click at [316, 594] on link "pm_1Ryax7IzNIf18hcLmQe706Uh" at bounding box center [258, 602] width 162 height 16
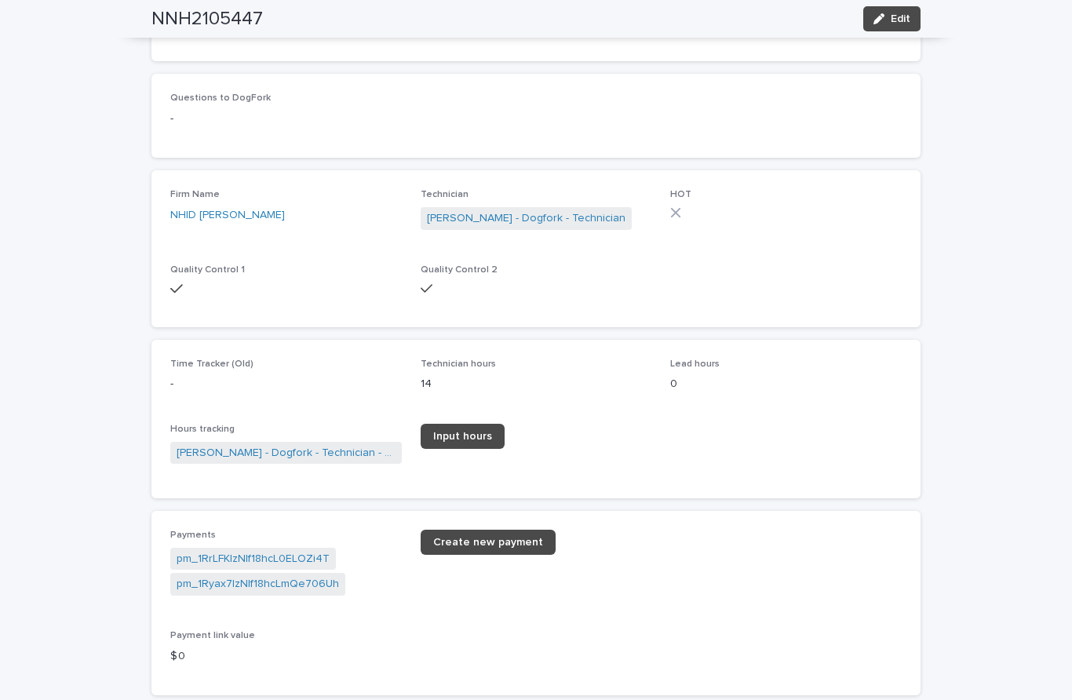
scroll to position [2124, 0]
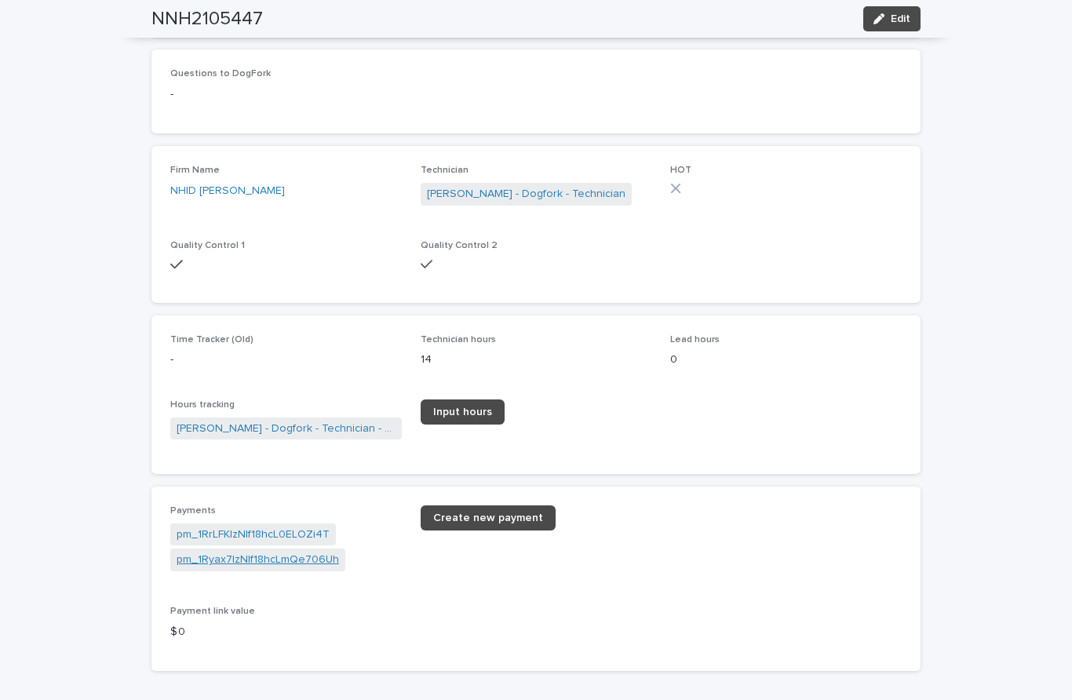
click at [268, 552] on link "pm_1Ryax7IzNIf18hcLmQe706Uh" at bounding box center [258, 560] width 162 height 16
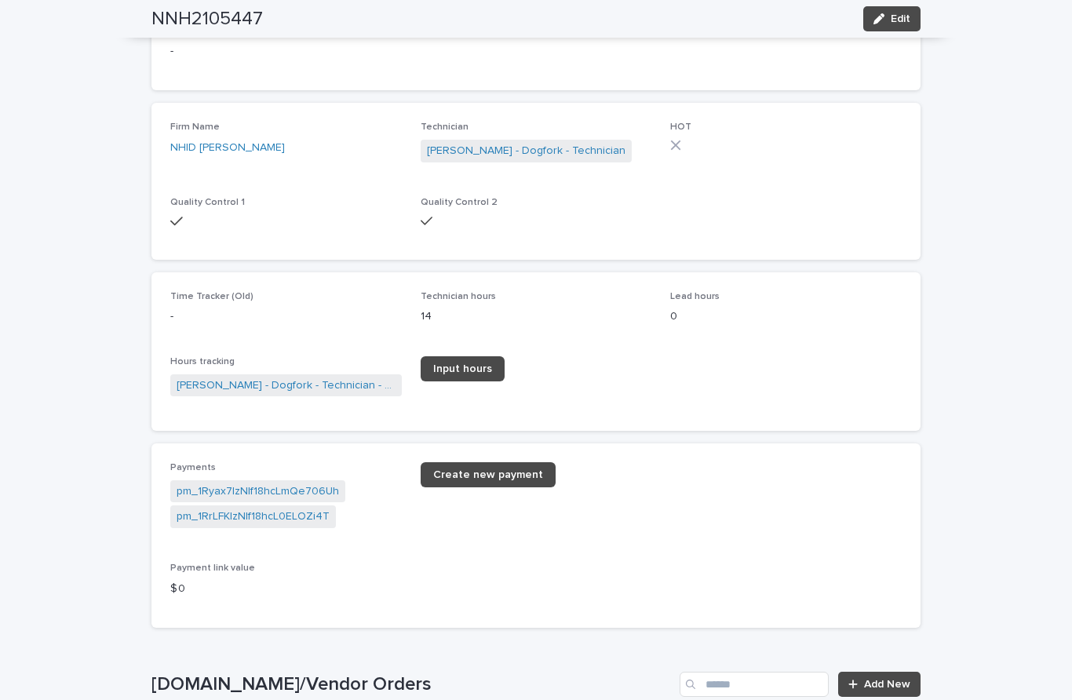
scroll to position [2167, 0]
click at [299, 509] on link "pm_1RrLFKIzNIf18hcL0ELOZi4T" at bounding box center [253, 517] width 153 height 16
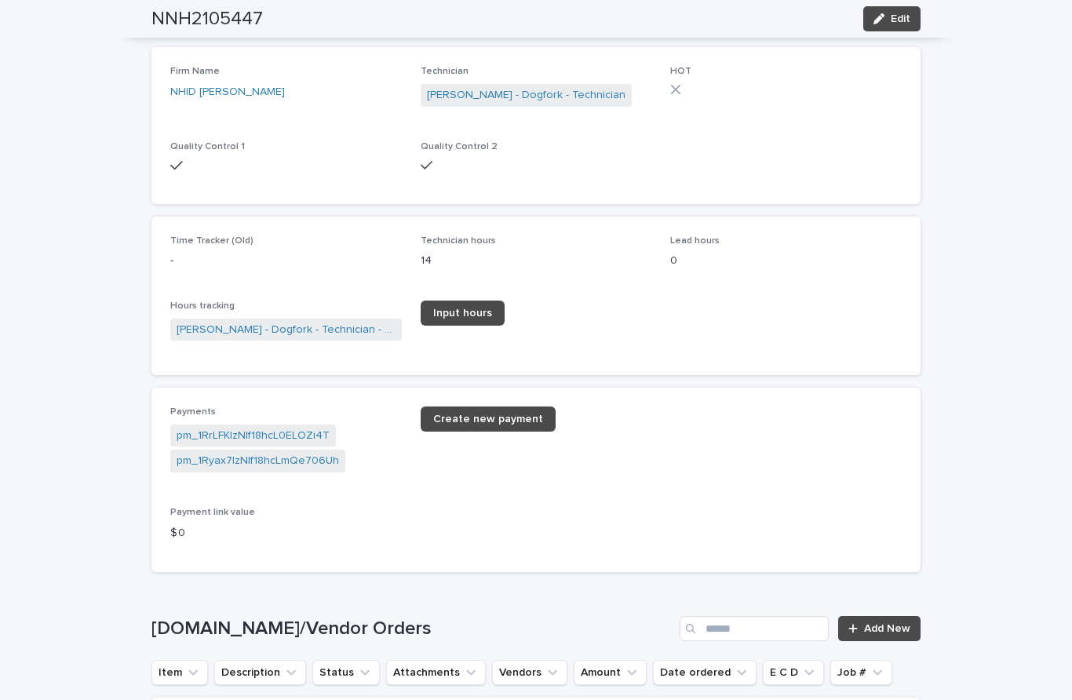
scroll to position [2223, 0]
click at [276, 453] on link "pm_1Ryax7IzNIf18hcLmQe706Uh" at bounding box center [258, 461] width 162 height 16
